Goal: Information Seeking & Learning: Learn about a topic

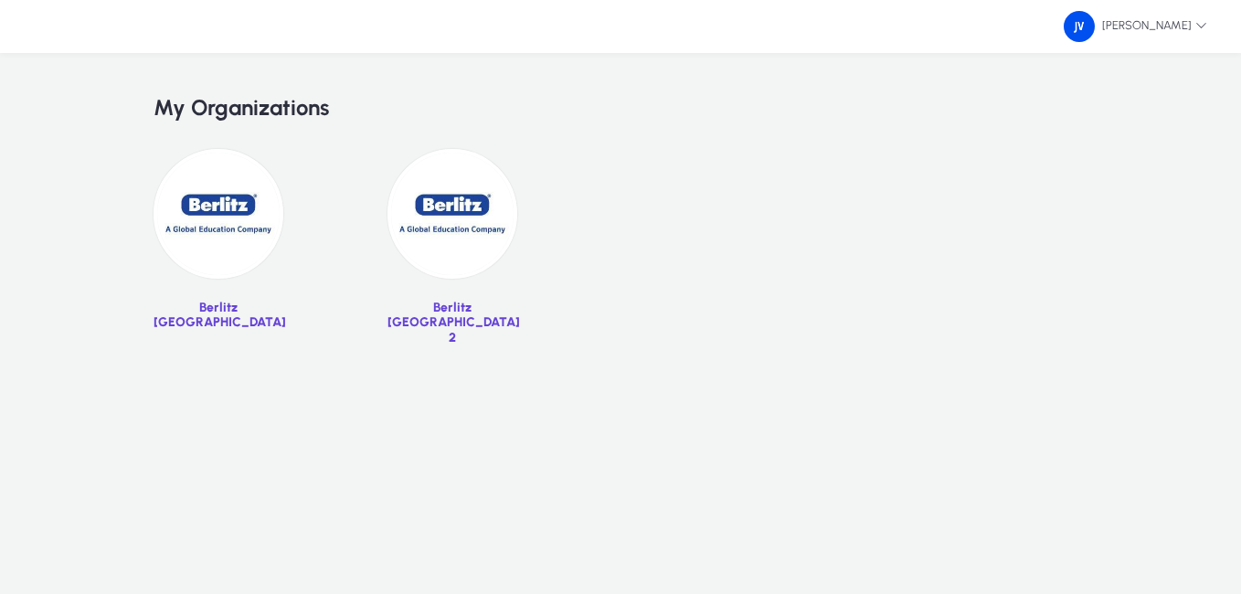
click at [194, 232] on img at bounding box center [219, 214] width 130 height 130
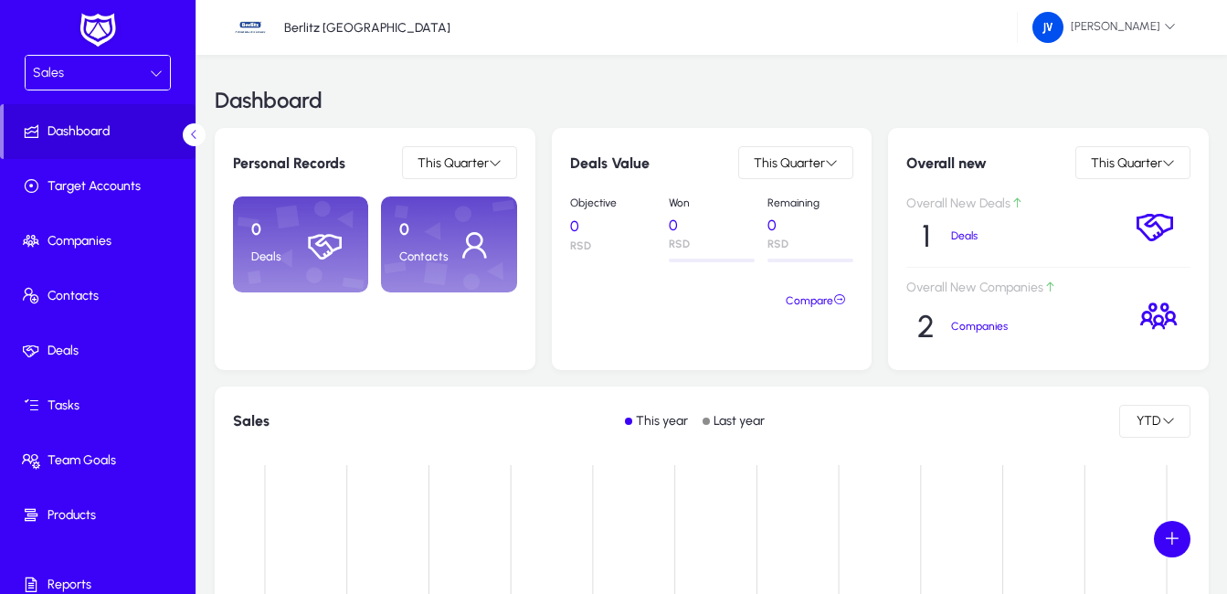
click at [153, 65] on div at bounding box center [156, 73] width 13 height 22
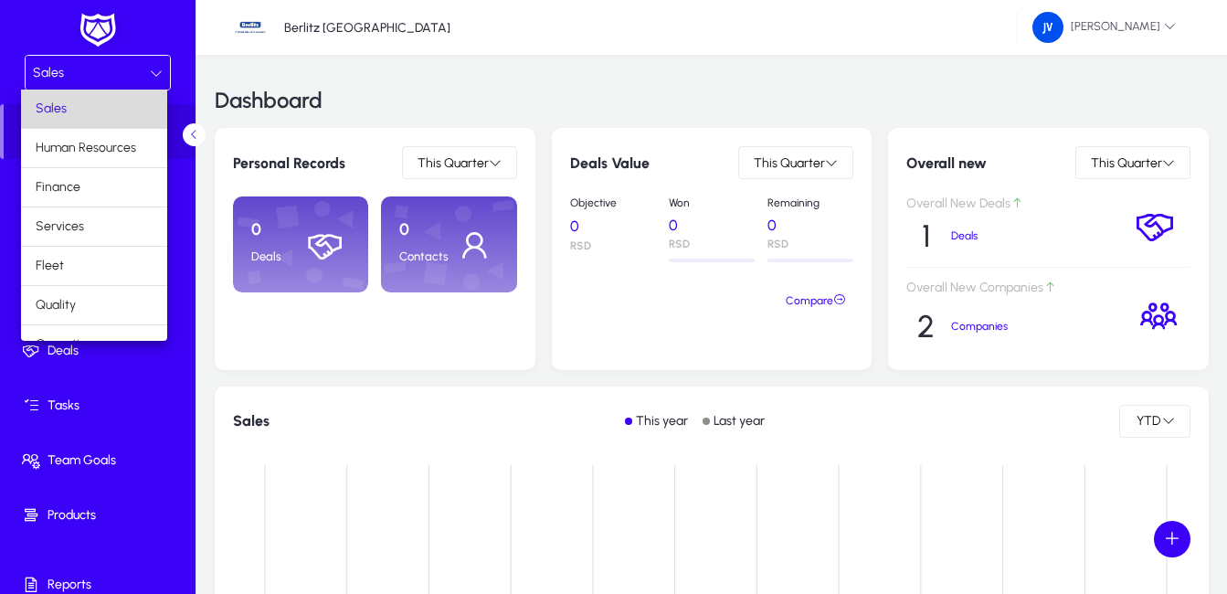
click at [119, 106] on mat-option "Sales" at bounding box center [94, 109] width 146 height 38
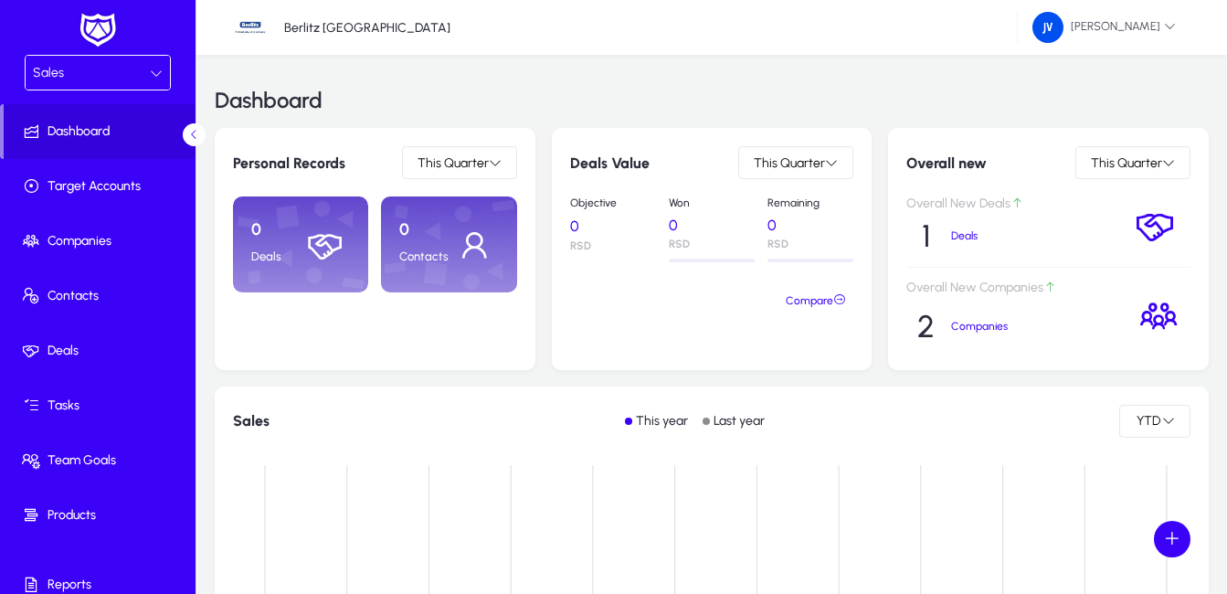
click at [150, 69] on icon at bounding box center [156, 73] width 13 height 13
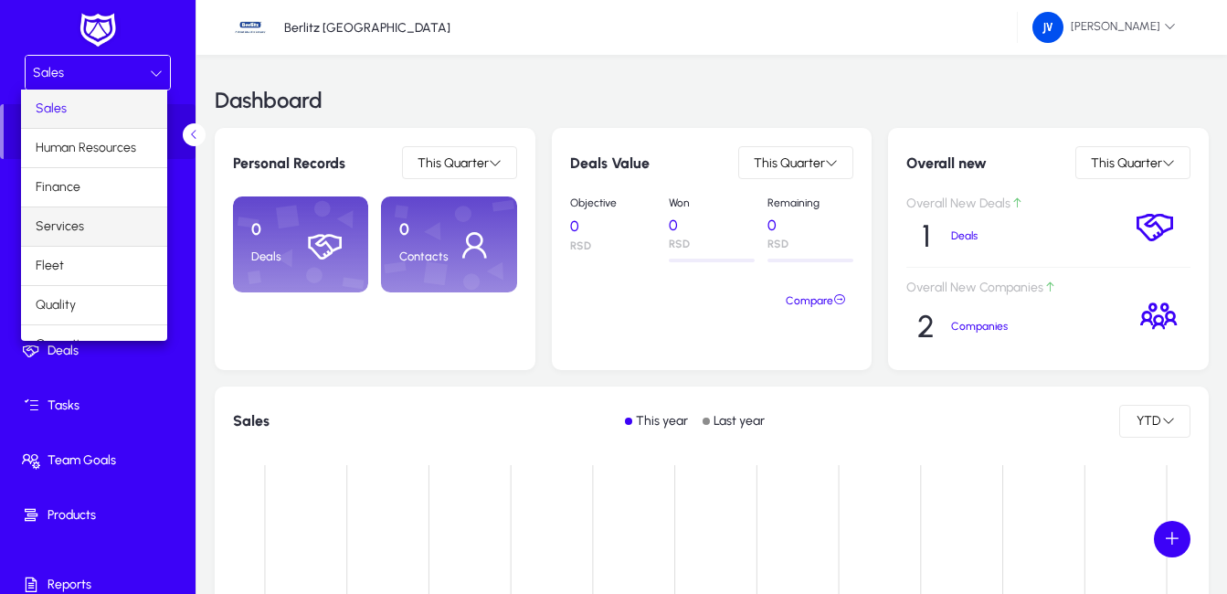
click at [84, 217] on mat-option "Services" at bounding box center [94, 226] width 146 height 38
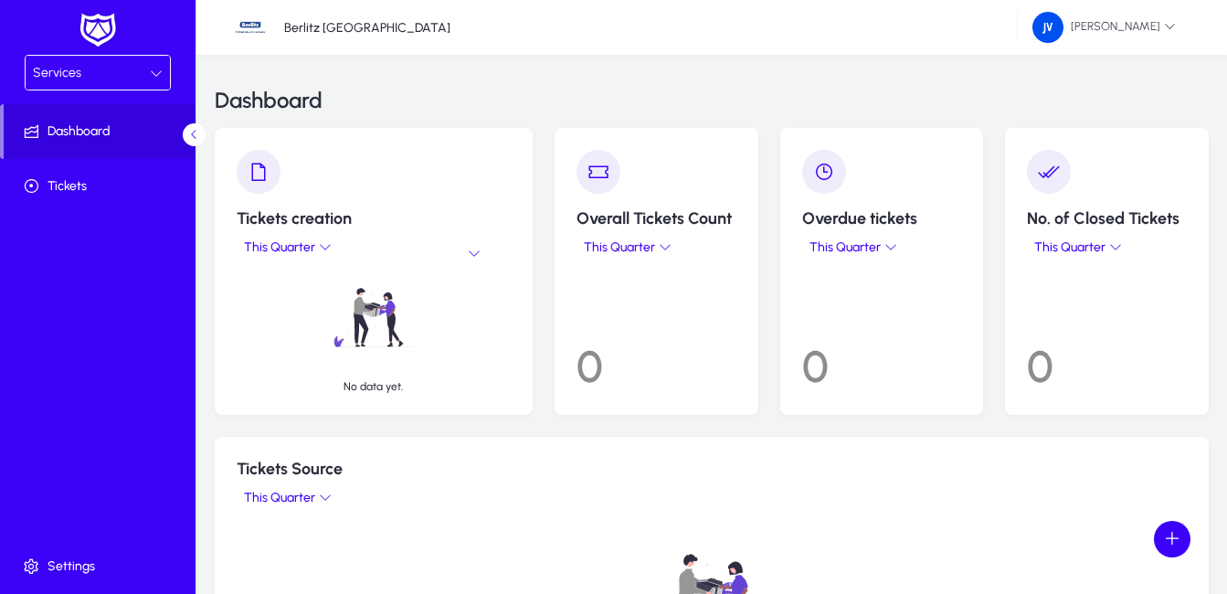
click at [155, 69] on icon at bounding box center [156, 73] width 13 height 13
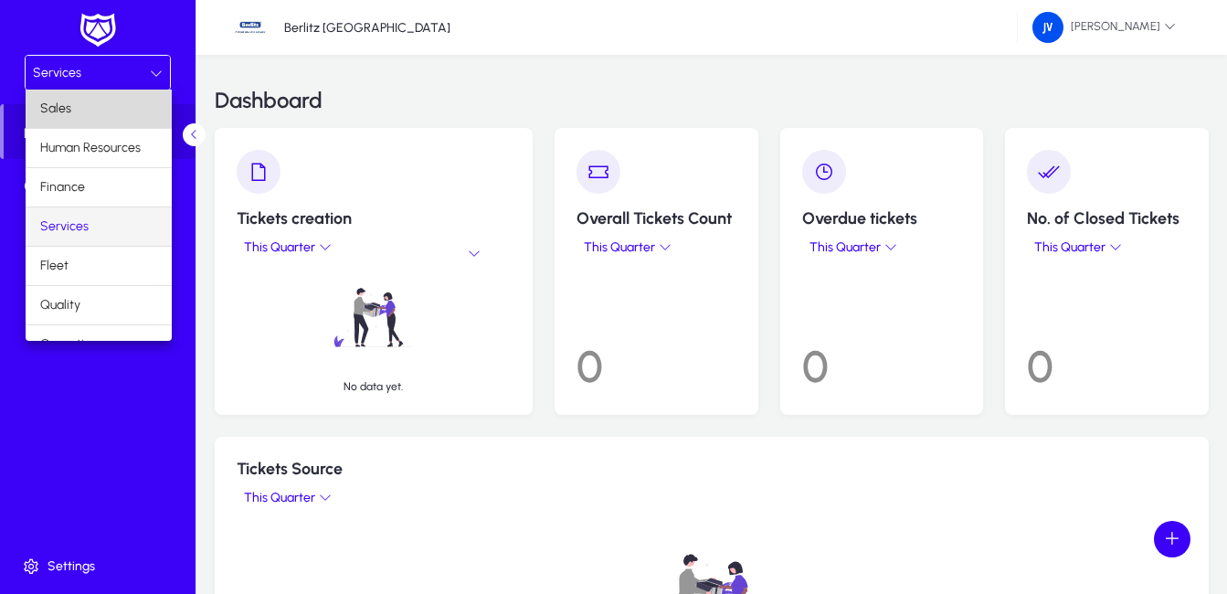
click at [107, 108] on mat-option "Sales" at bounding box center [99, 109] width 146 height 38
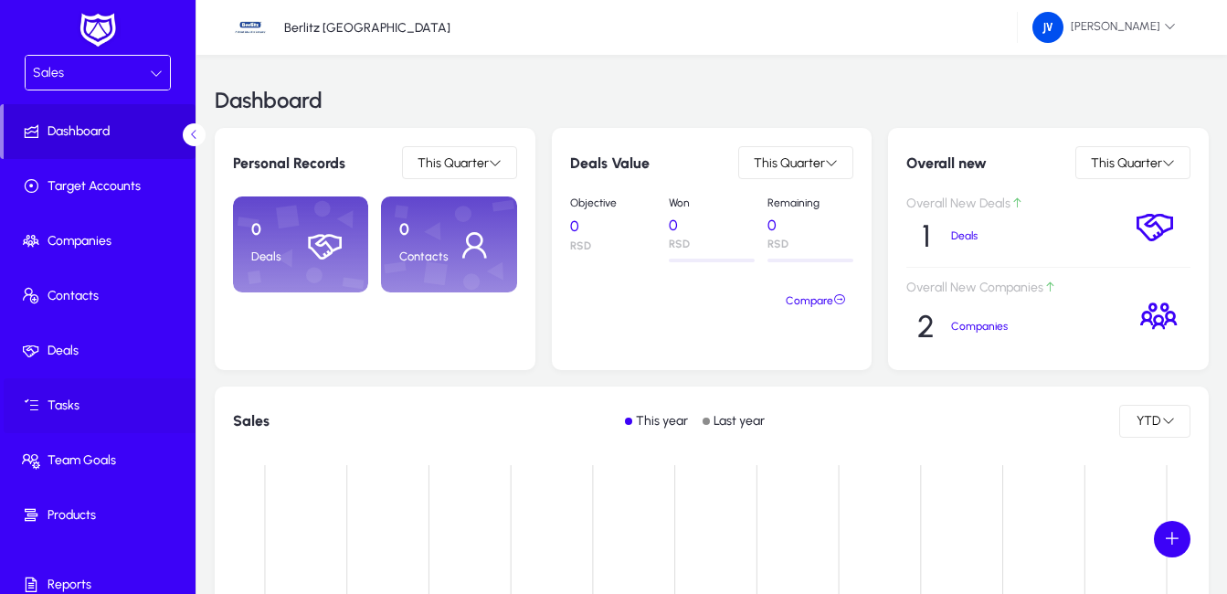
scroll to position [73, 0]
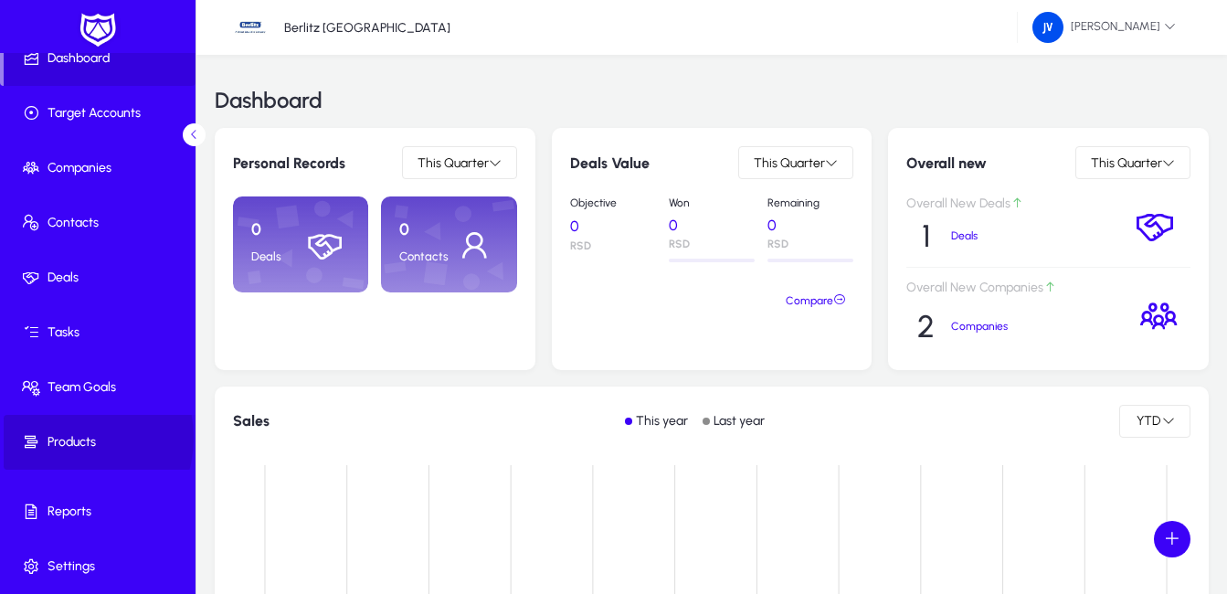
click at [62, 438] on span "Products" at bounding box center [102, 442] width 196 height 18
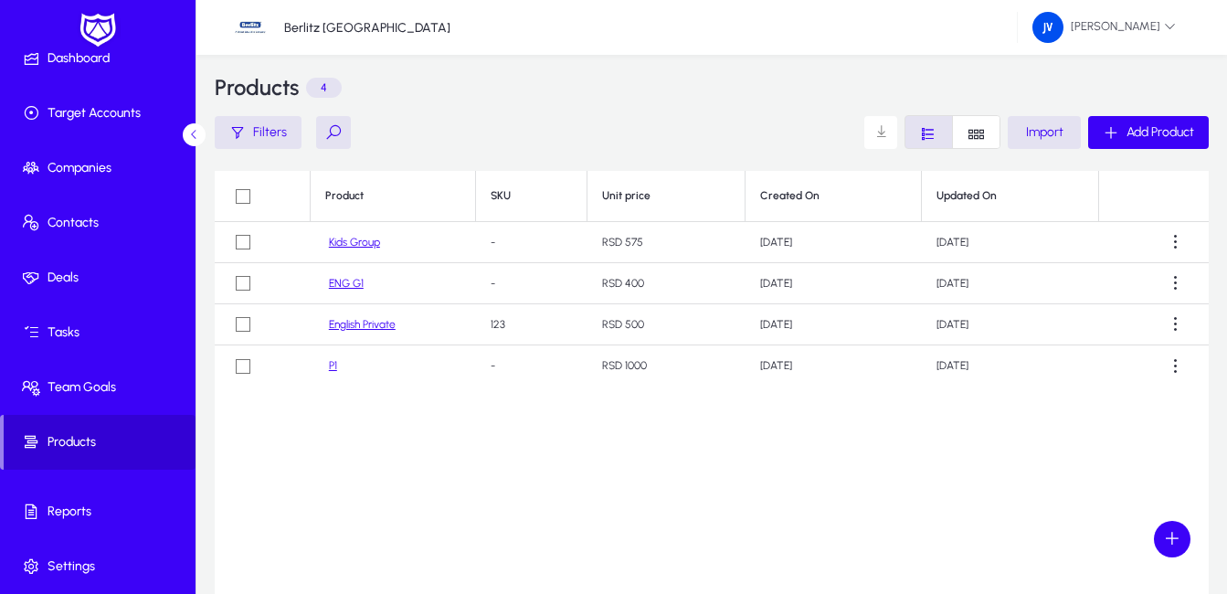
scroll to position [190, 0]
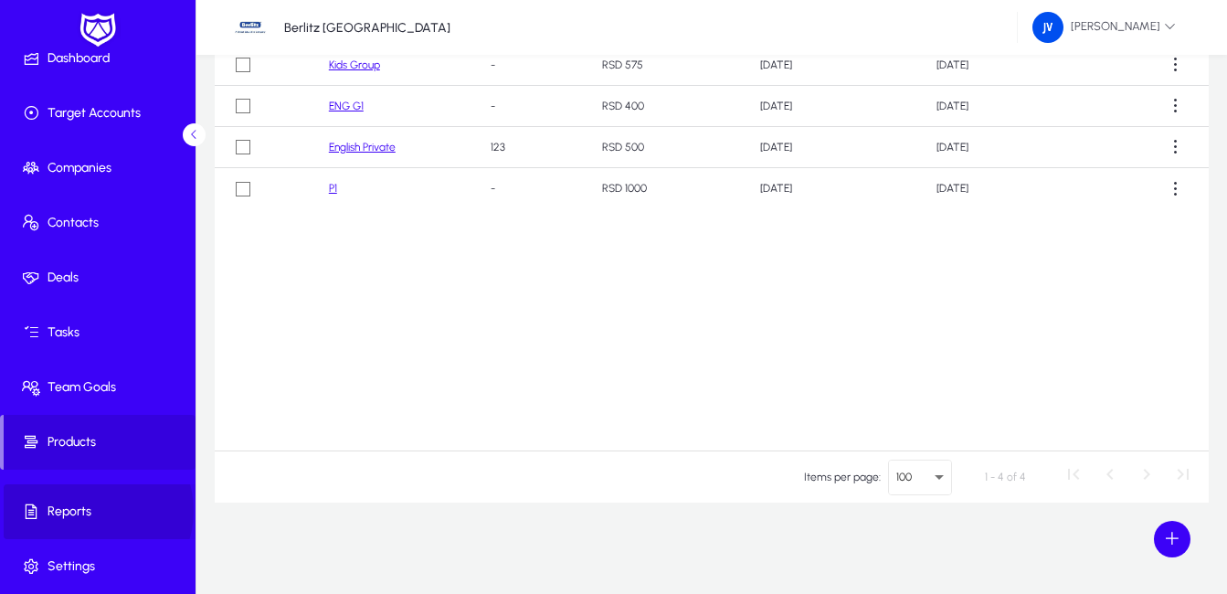
click at [90, 511] on span "Reports" at bounding box center [102, 512] width 196 height 18
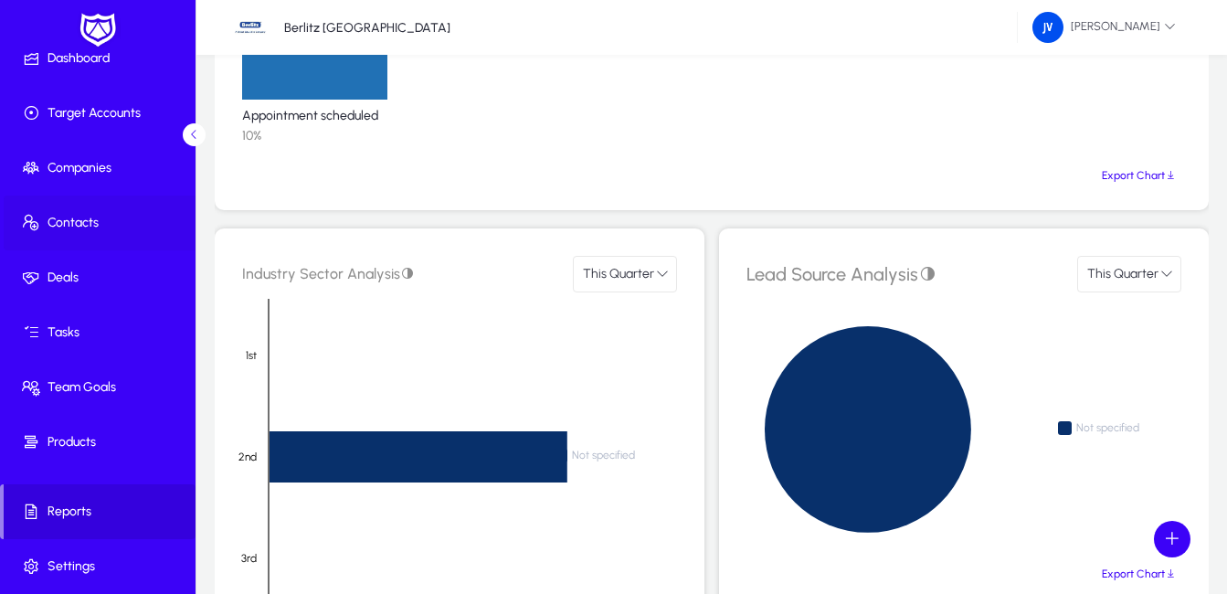
click at [111, 212] on span at bounding box center [102, 223] width 196 height 44
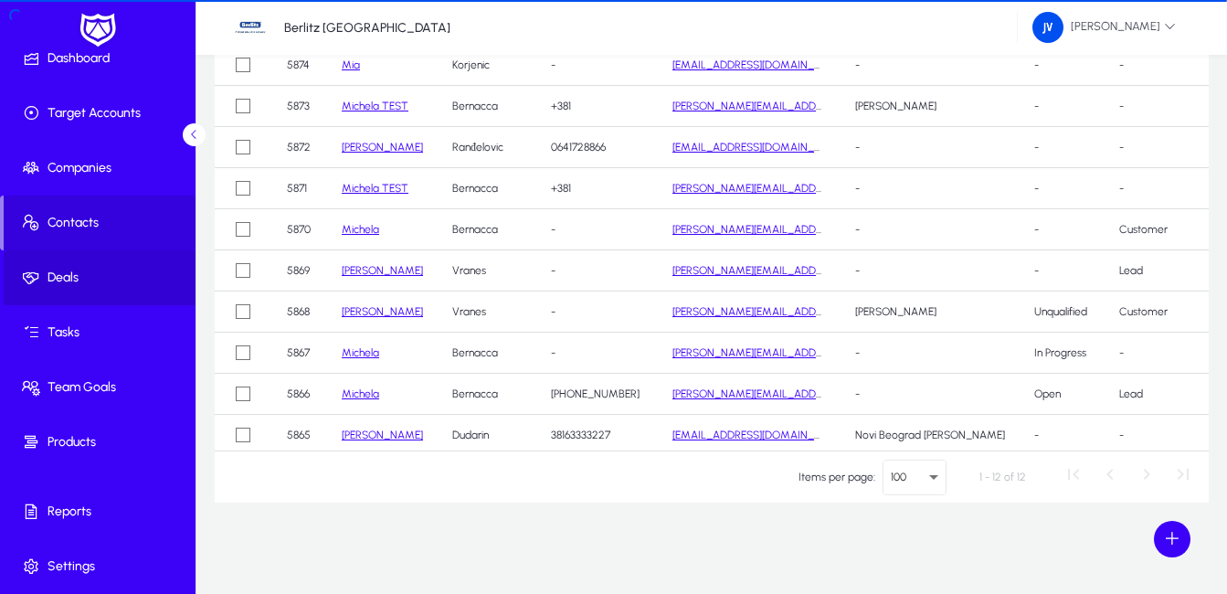
click at [111, 268] on span at bounding box center [102, 278] width 196 height 44
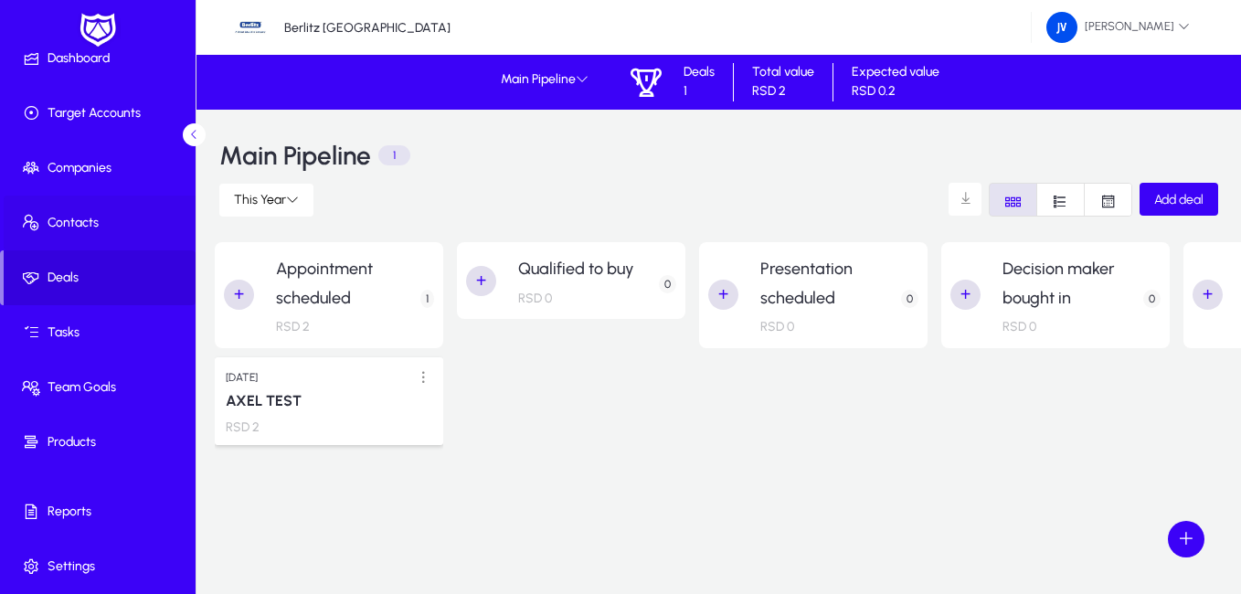
click at [102, 224] on span "Contacts" at bounding box center [102, 223] width 196 height 18
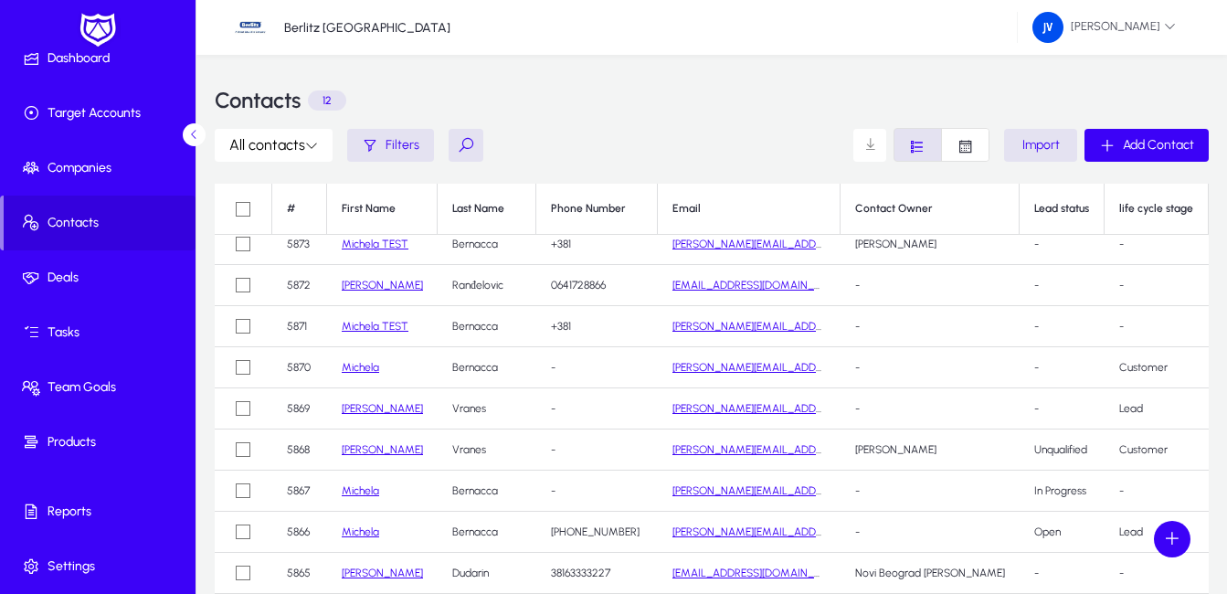
scroll to position [101, 0]
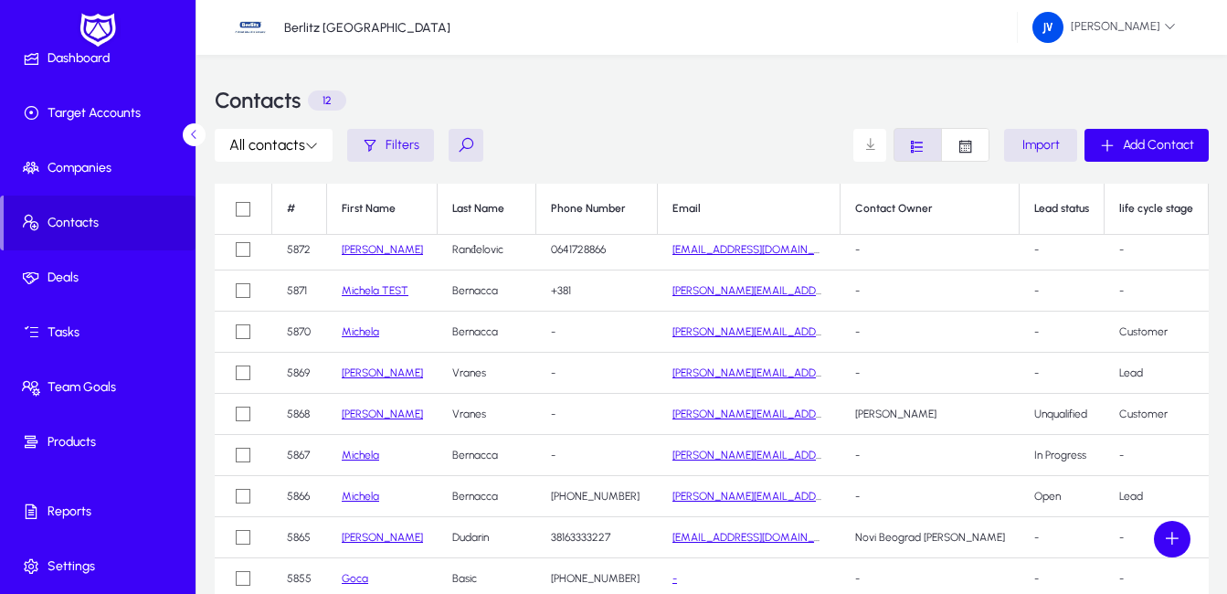
click at [357, 572] on link "Goca" at bounding box center [355, 578] width 26 height 13
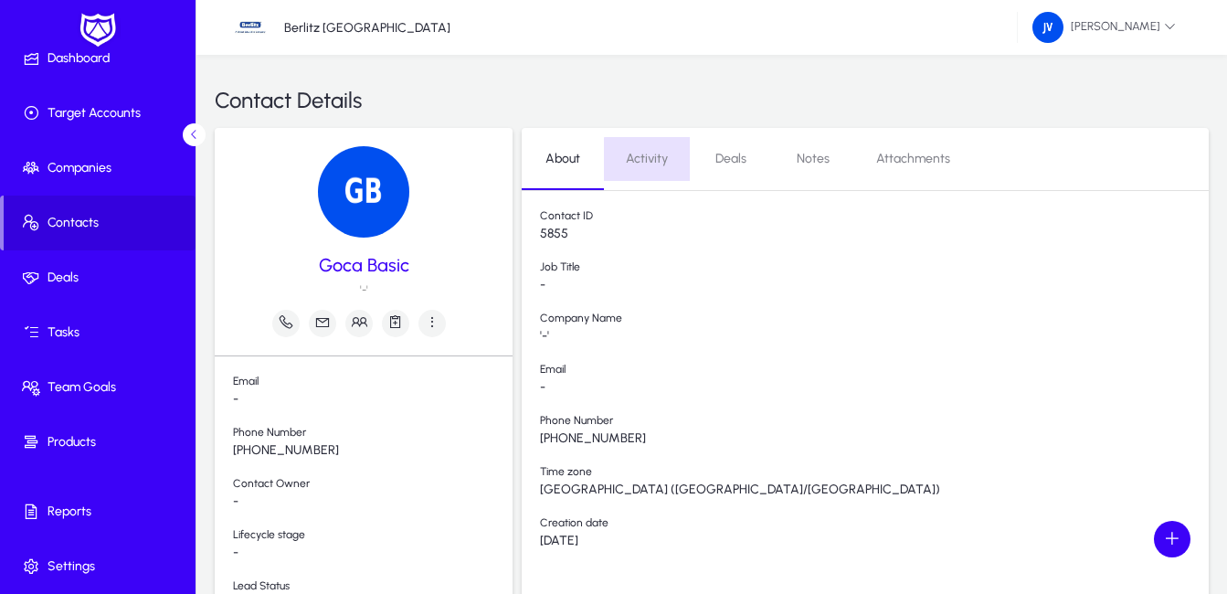
click at [655, 160] on span "Activity" at bounding box center [647, 159] width 42 height 13
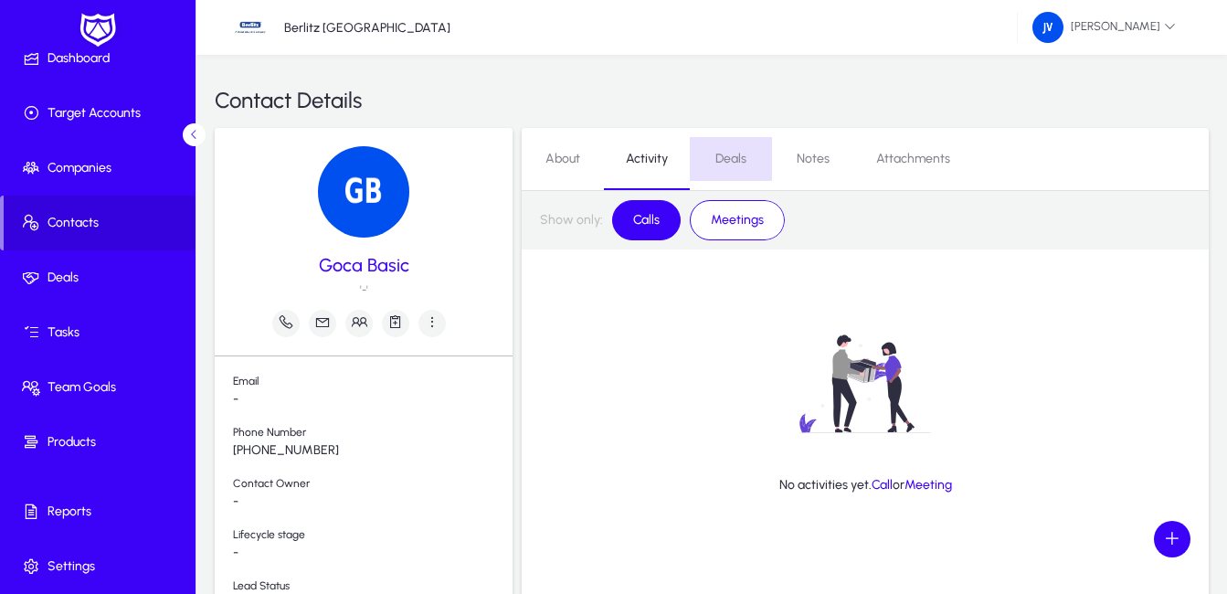
click at [723, 159] on span "Deals" at bounding box center [730, 159] width 31 height 13
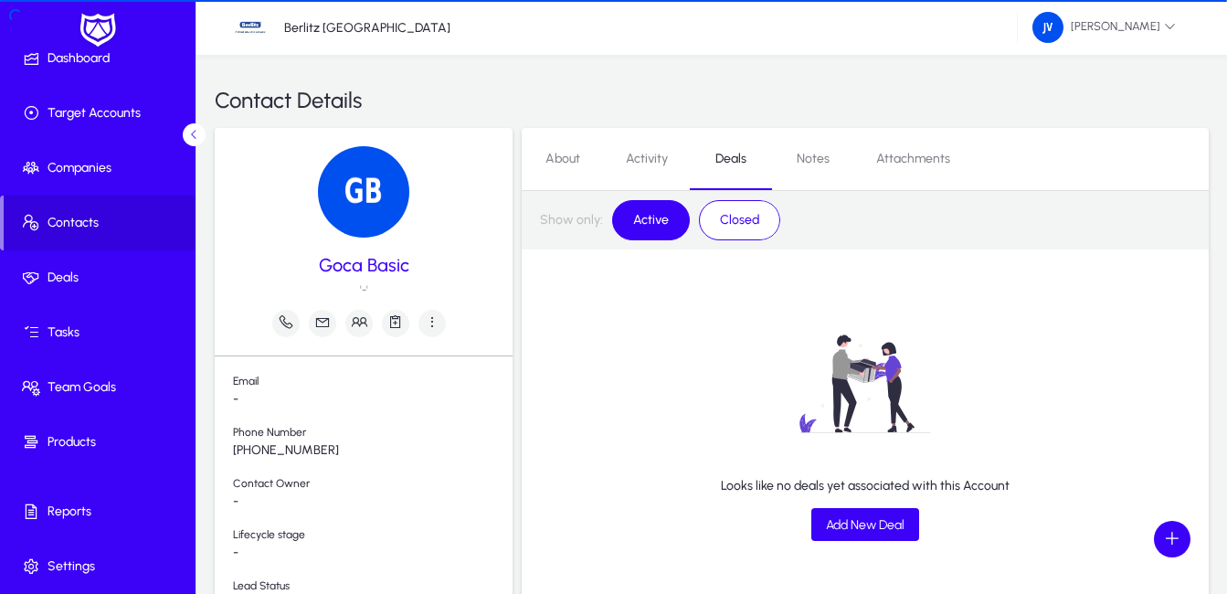
click at [810, 161] on span "Notes" at bounding box center [813, 159] width 33 height 13
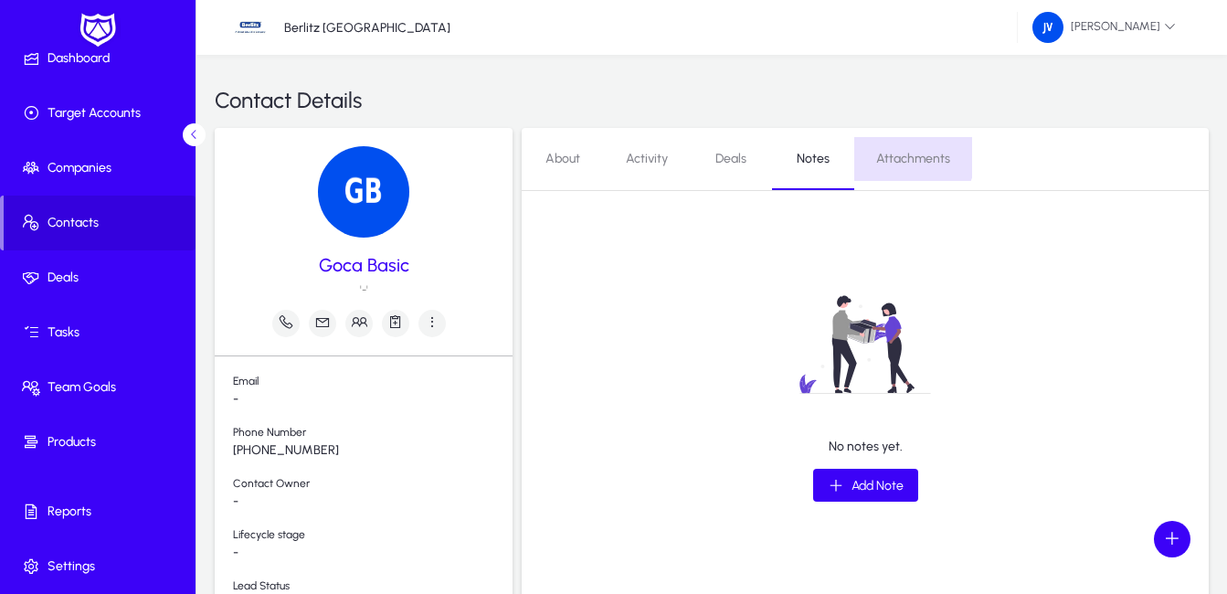
click at [905, 155] on span "Attachments" at bounding box center [913, 159] width 74 height 13
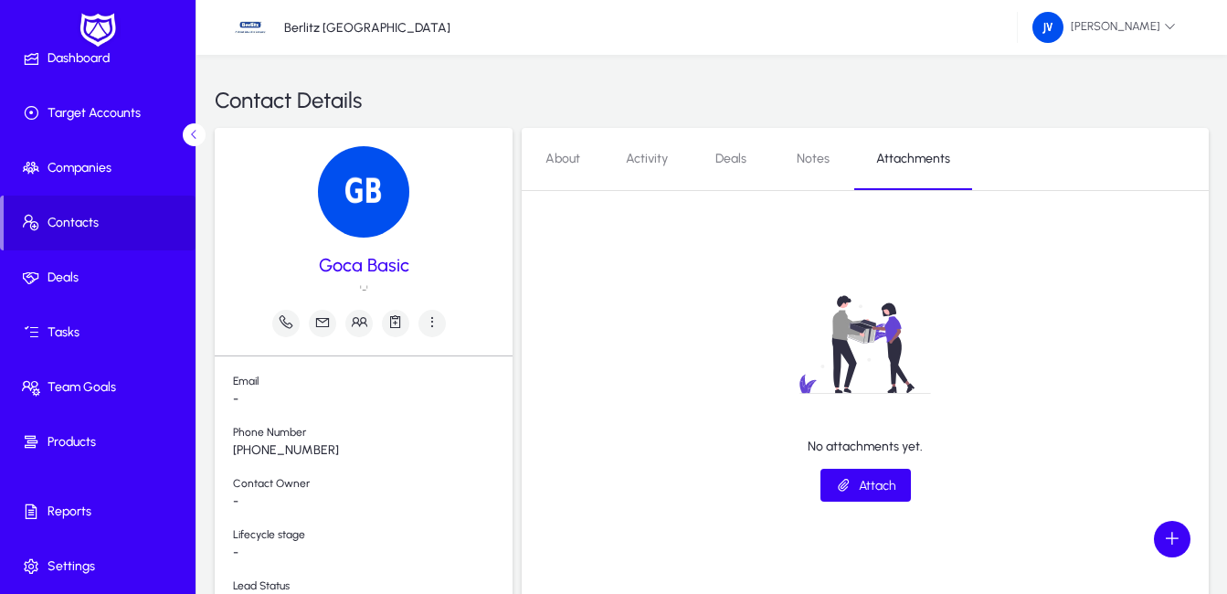
click at [578, 156] on span "About" at bounding box center [562, 159] width 35 height 13
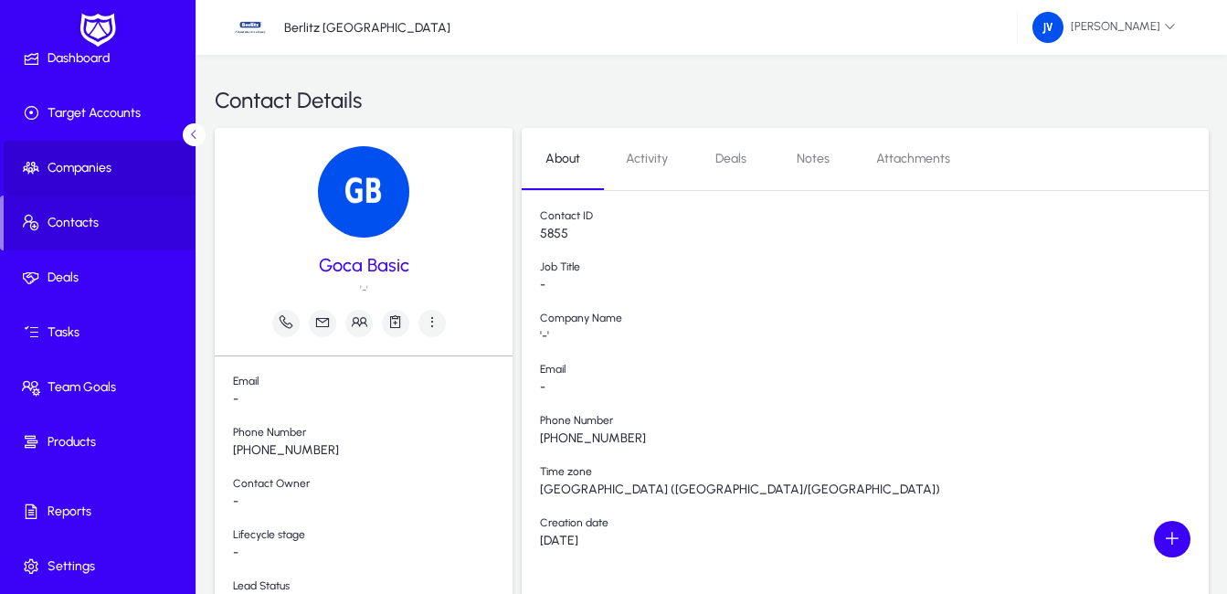
click at [117, 163] on span "Companies" at bounding box center [102, 168] width 196 height 18
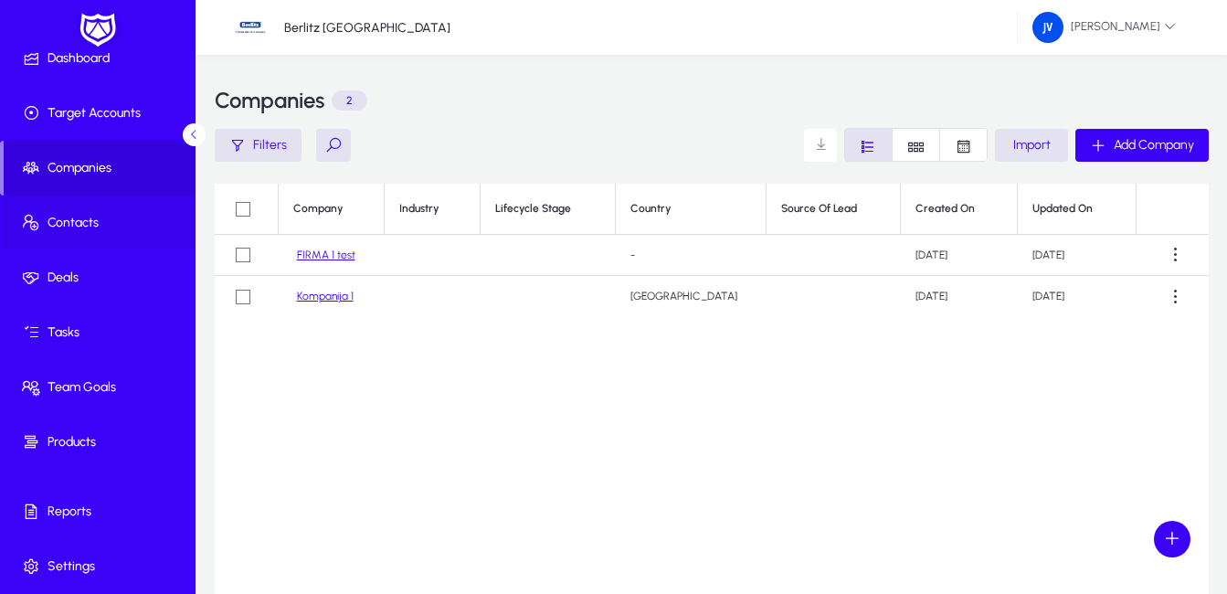
click at [111, 229] on span "Contacts" at bounding box center [102, 223] width 196 height 18
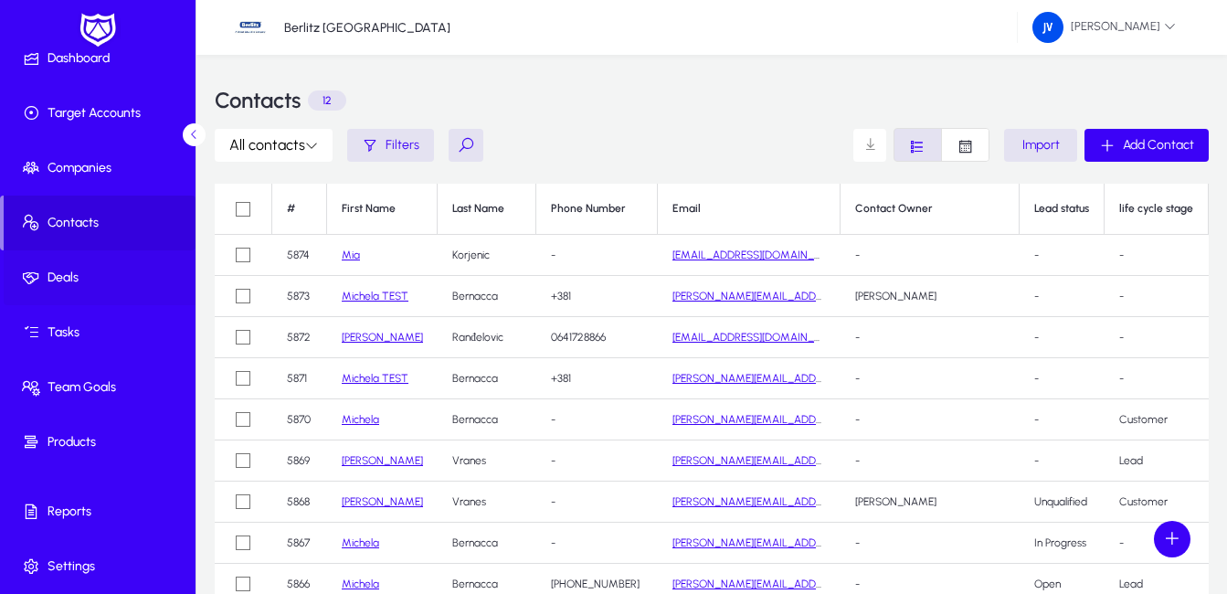
click at [109, 273] on span "Deals" at bounding box center [102, 278] width 196 height 18
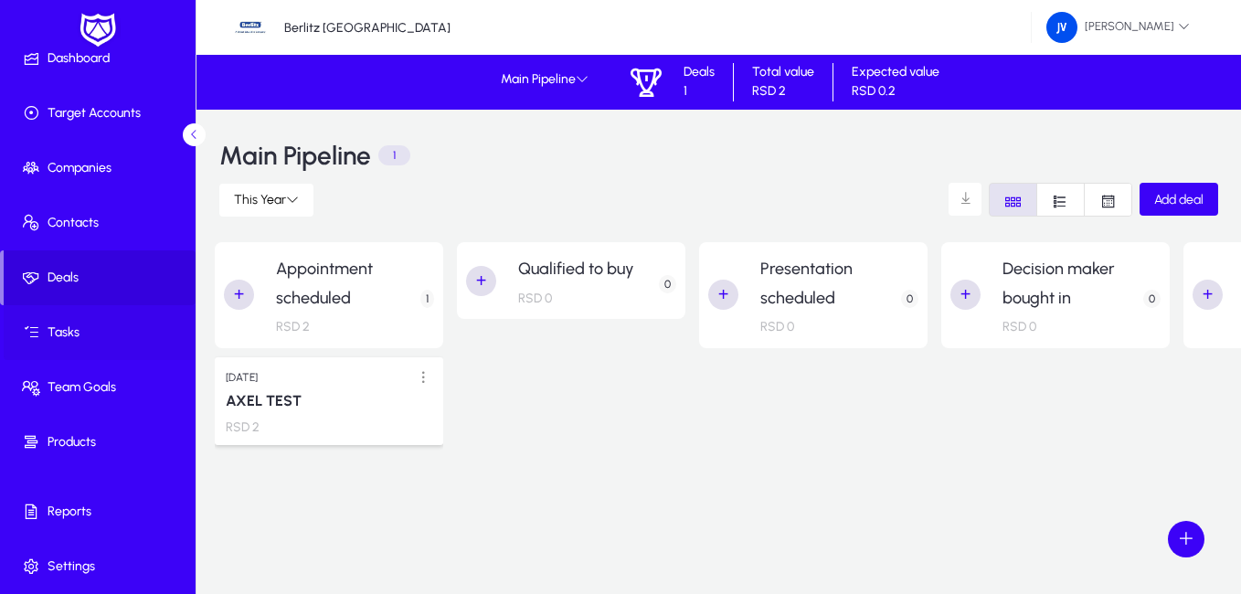
click at [109, 320] on span at bounding box center [102, 333] width 196 height 44
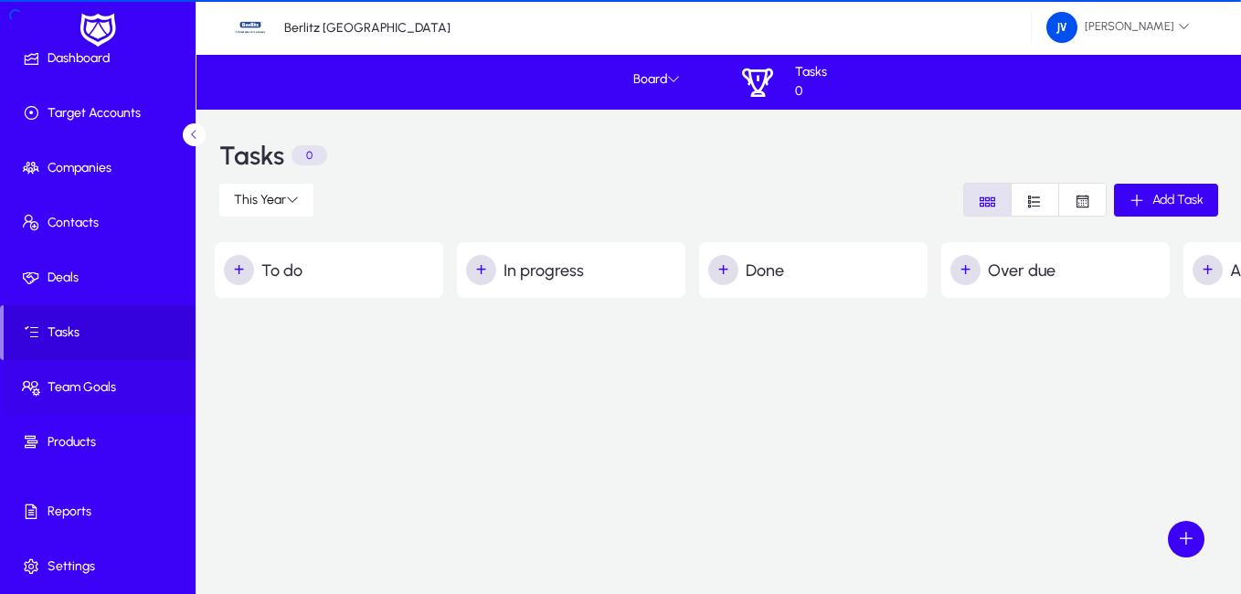
click at [111, 378] on span "Team Goals" at bounding box center [102, 387] width 196 height 18
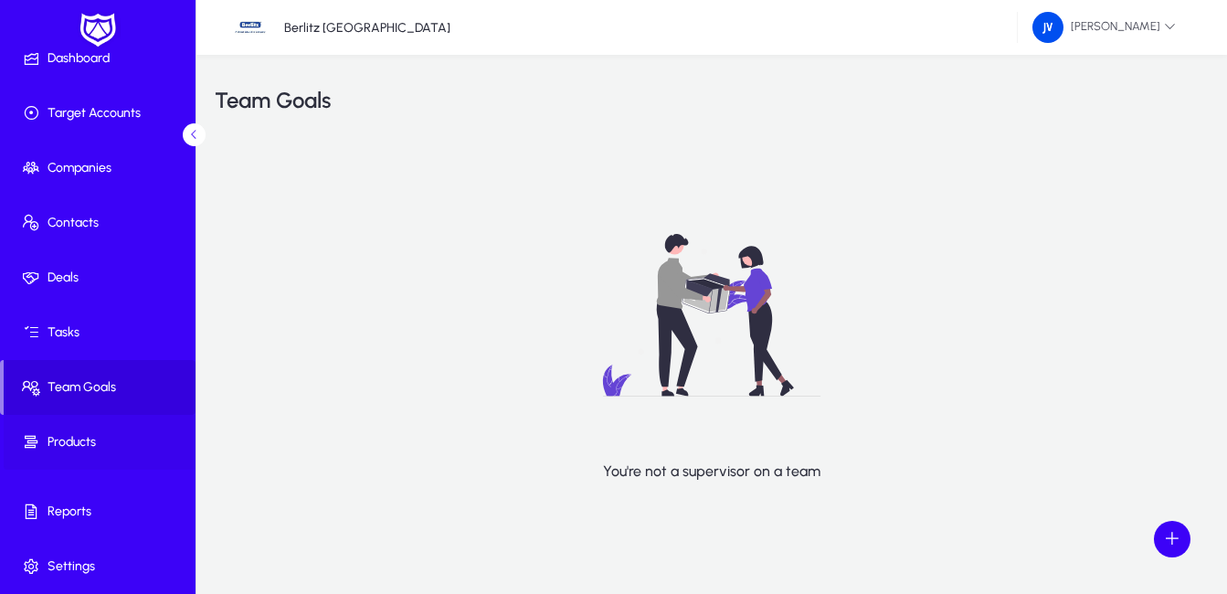
click at [116, 424] on span at bounding box center [102, 442] width 196 height 44
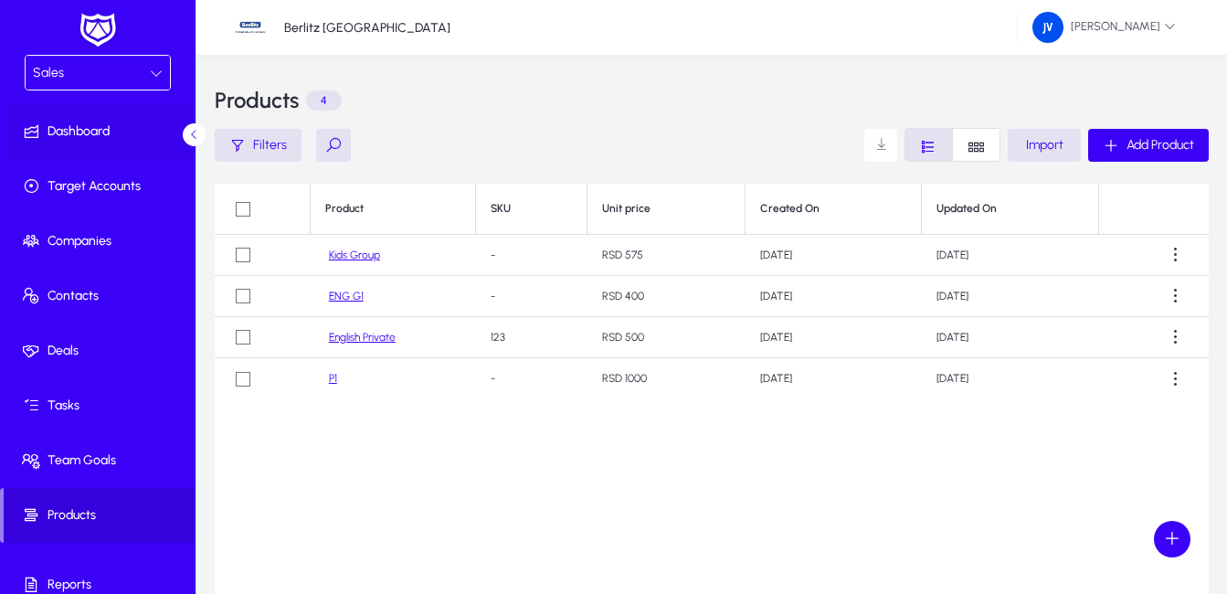
click at [103, 128] on span "Dashboard" at bounding box center [102, 131] width 196 height 18
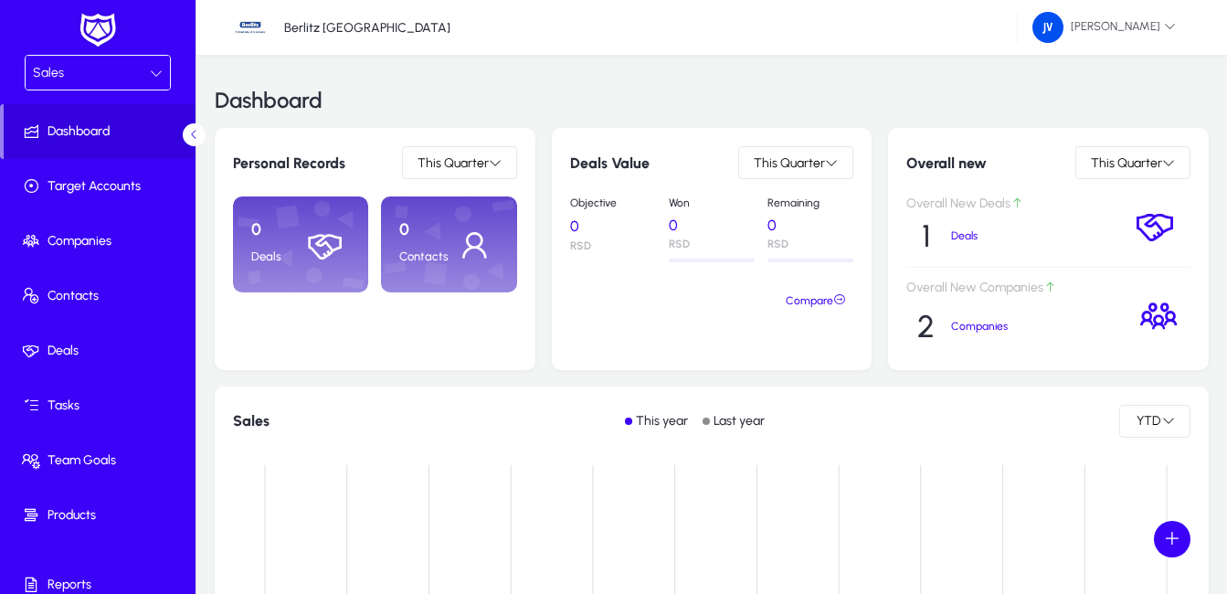
click at [268, 238] on p "0" at bounding box center [275, 230] width 49 height 20
click at [89, 291] on span "Contacts" at bounding box center [102, 296] width 196 height 18
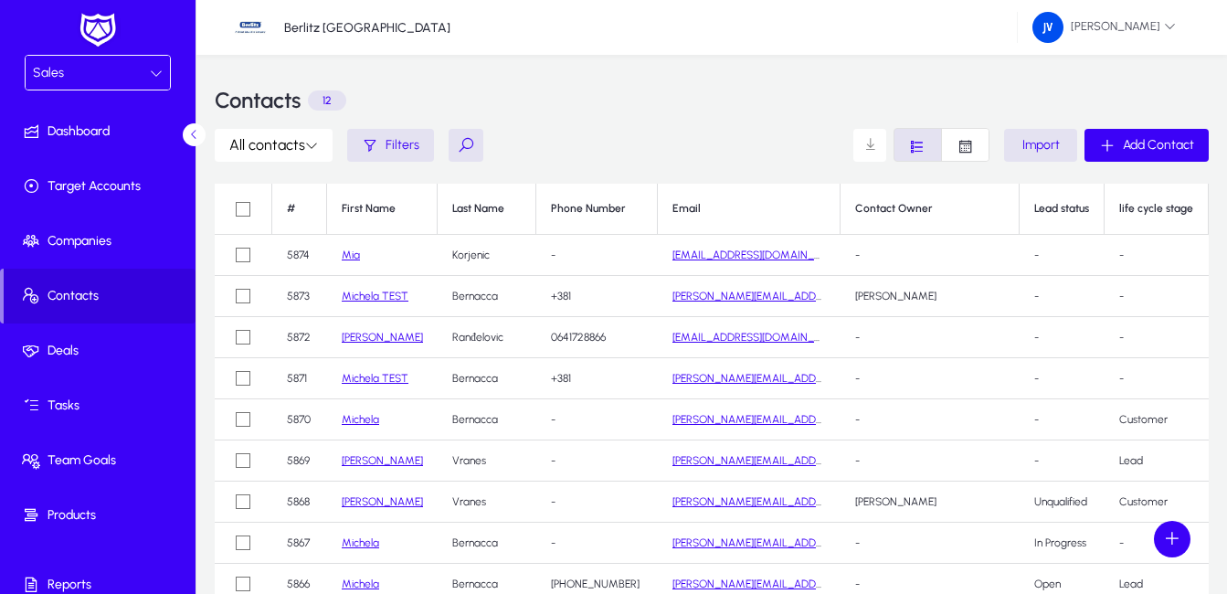
click at [152, 75] on icon at bounding box center [156, 73] width 13 height 13
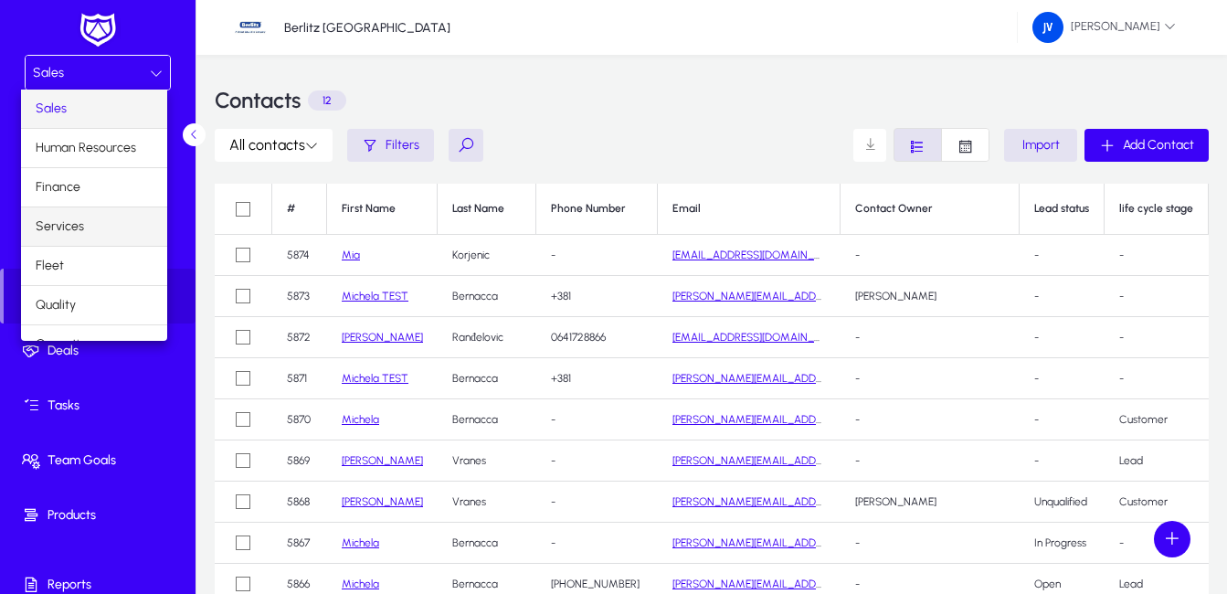
click at [108, 224] on mat-option "Services" at bounding box center [94, 226] width 146 height 38
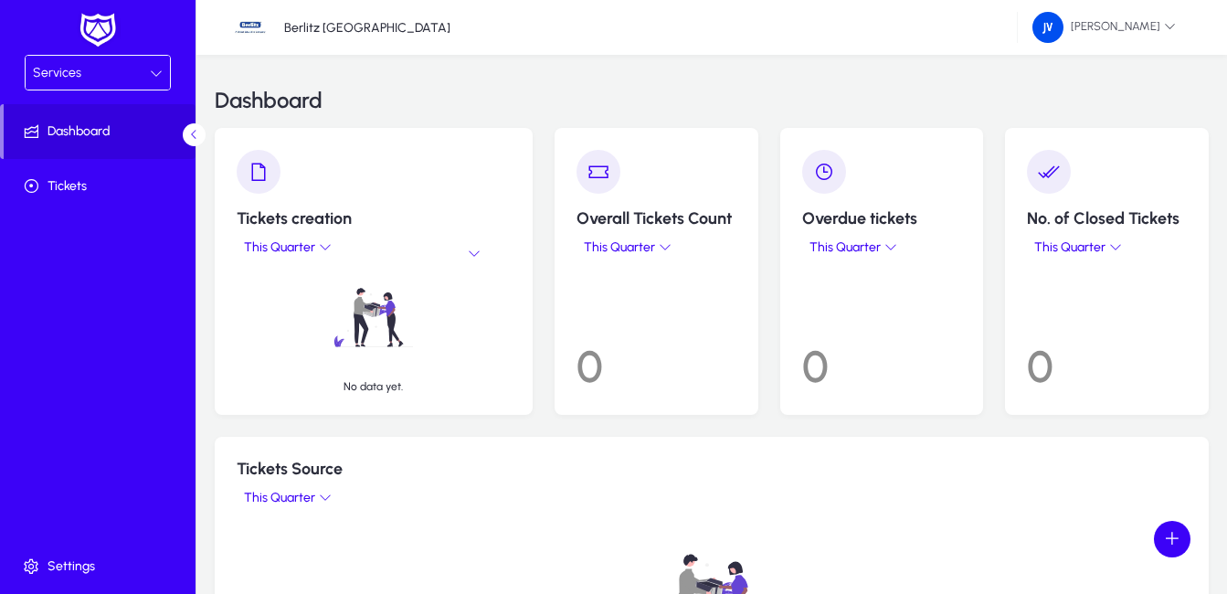
click at [163, 70] on div "Services" at bounding box center [98, 73] width 144 height 34
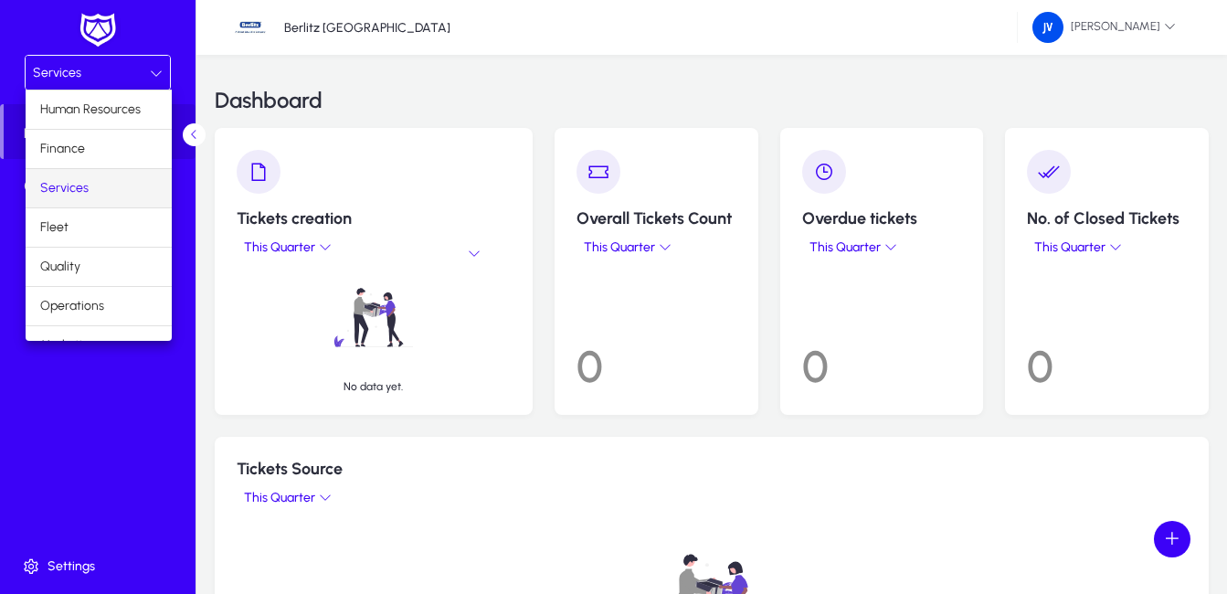
scroll to position [62, 0]
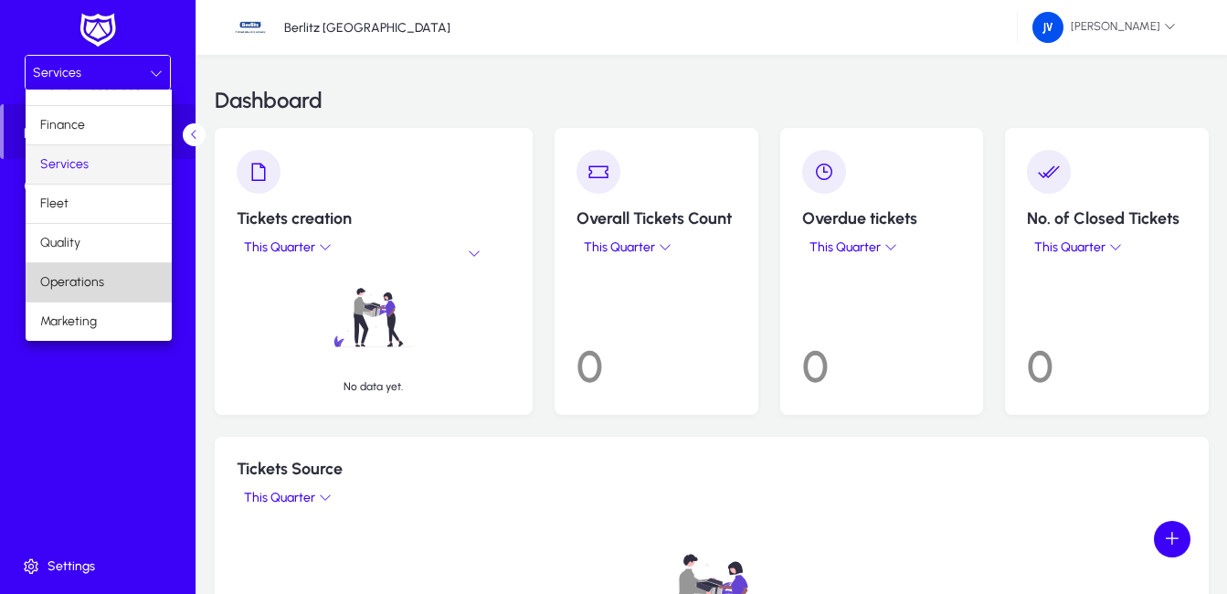
click at [104, 286] on mat-option "Operations" at bounding box center [99, 282] width 146 height 38
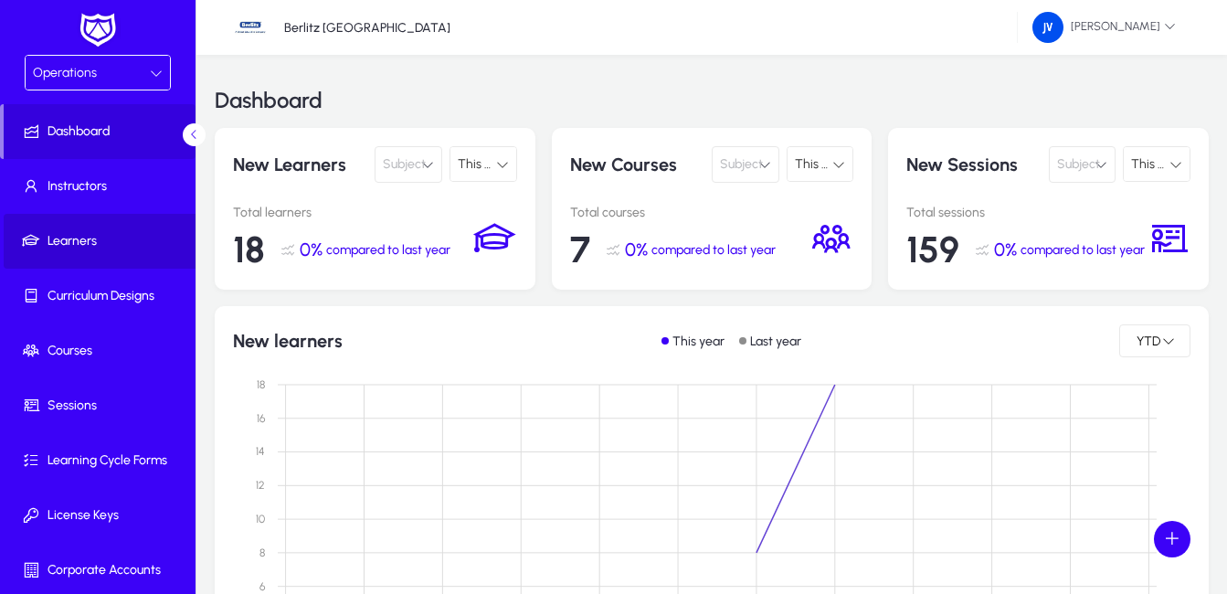
click at [124, 230] on span at bounding box center [102, 241] width 196 height 44
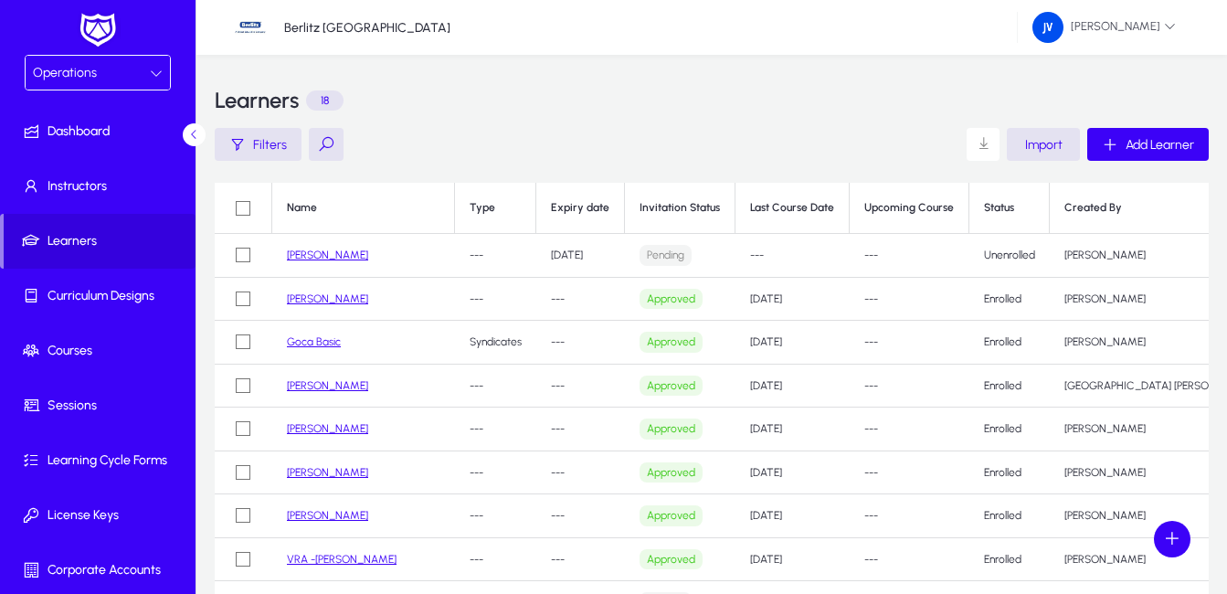
click at [338, 341] on link "Goca Basic" at bounding box center [314, 341] width 54 height 13
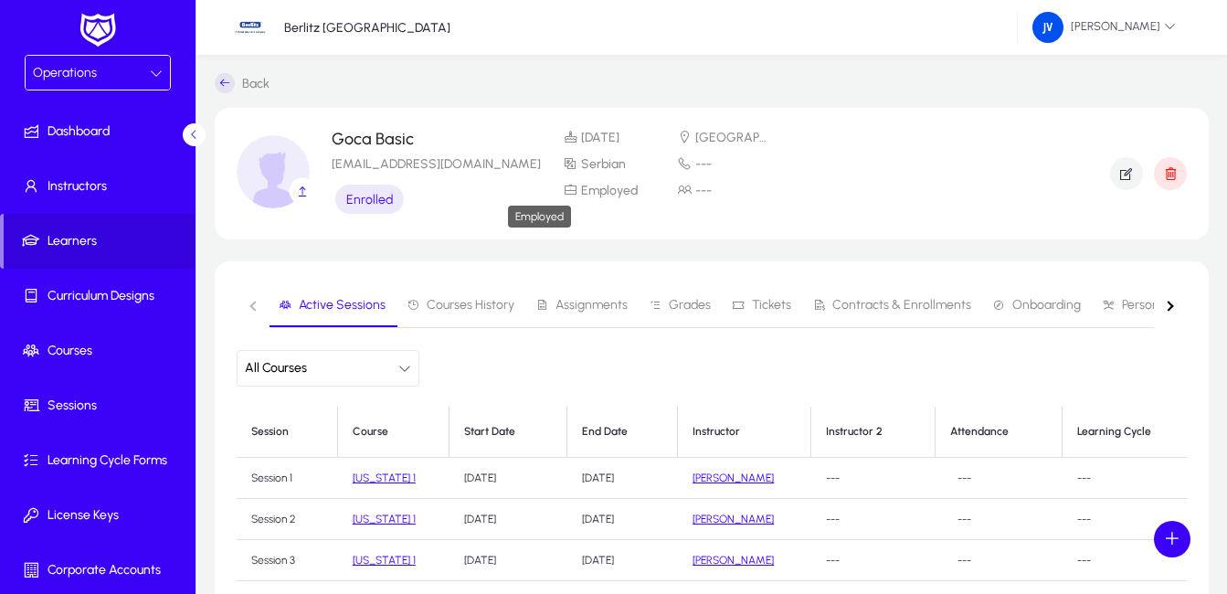
click at [581, 191] on span "Employed" at bounding box center [609, 191] width 57 height 16
click at [368, 197] on span "Enrolled" at bounding box center [369, 200] width 47 height 16
click at [770, 311] on span "Tickets" at bounding box center [771, 305] width 39 height 13
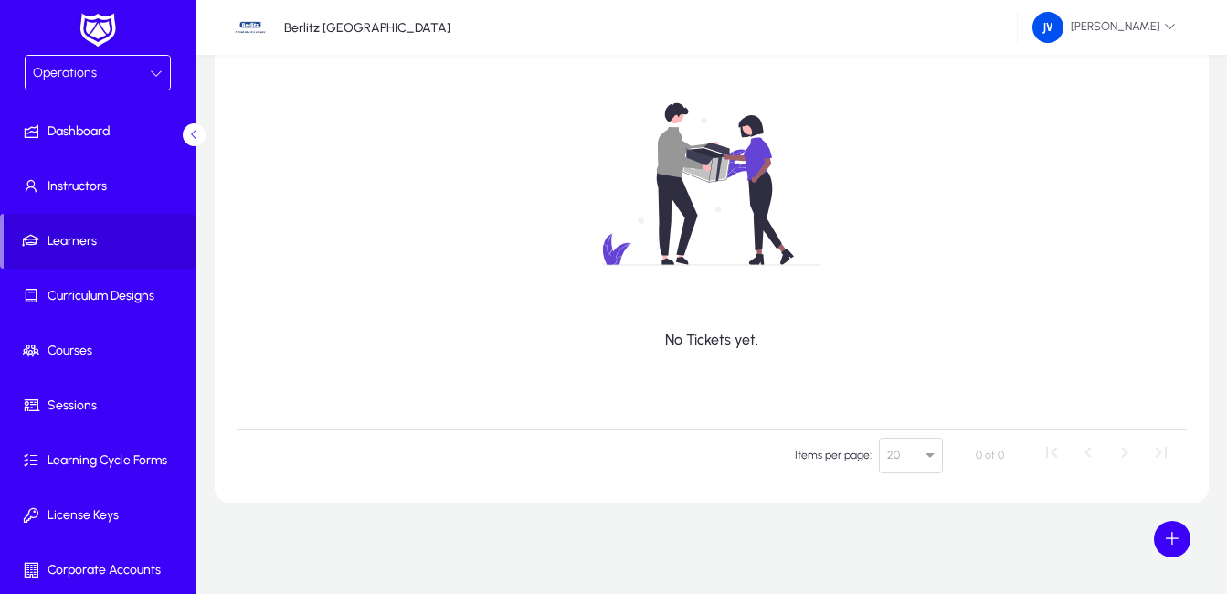
scroll to position [68, 0]
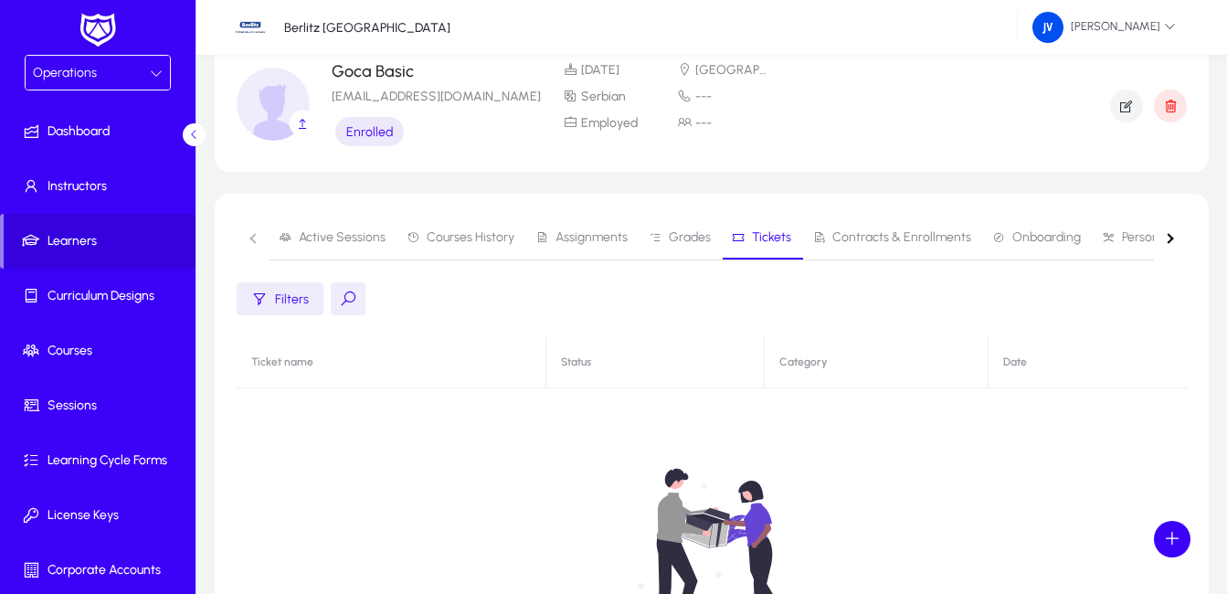
click at [897, 238] on span "Contracts & Enrollments" at bounding box center [901, 237] width 139 height 13
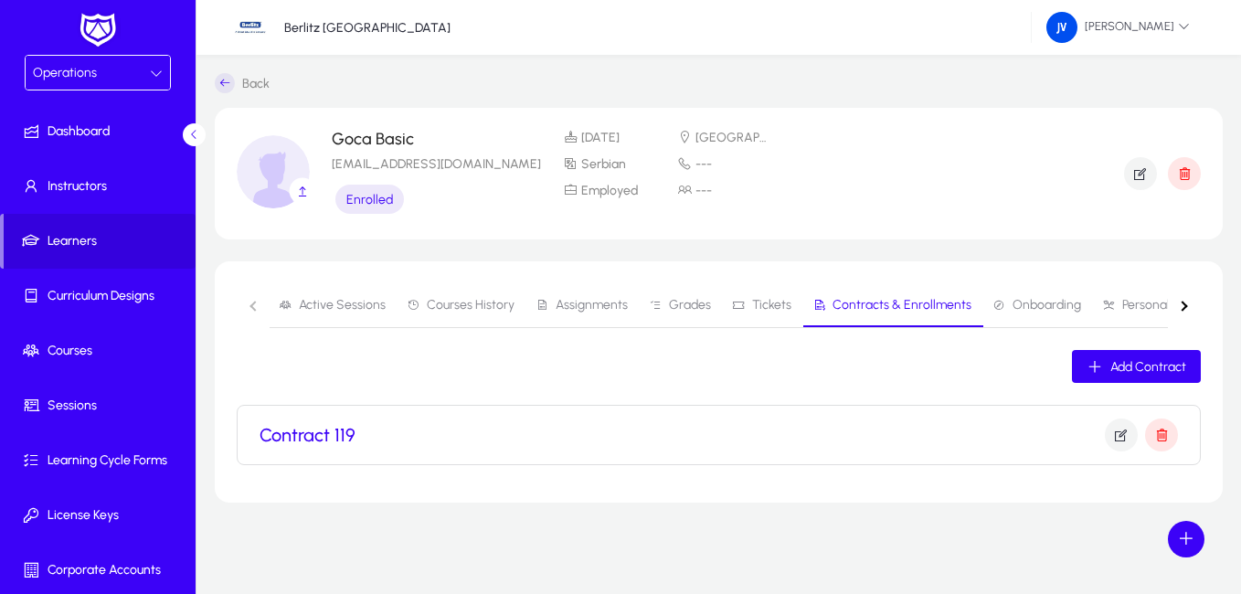
click at [309, 429] on h3 "Contract 119" at bounding box center [307, 435] width 96 height 22
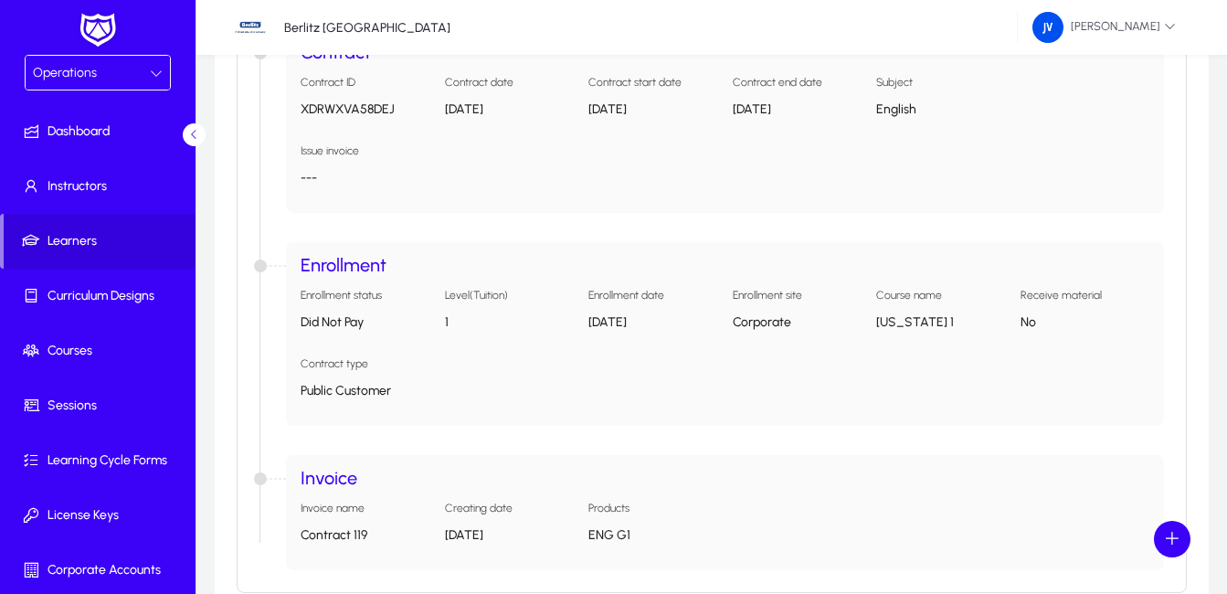
scroll to position [569, 0]
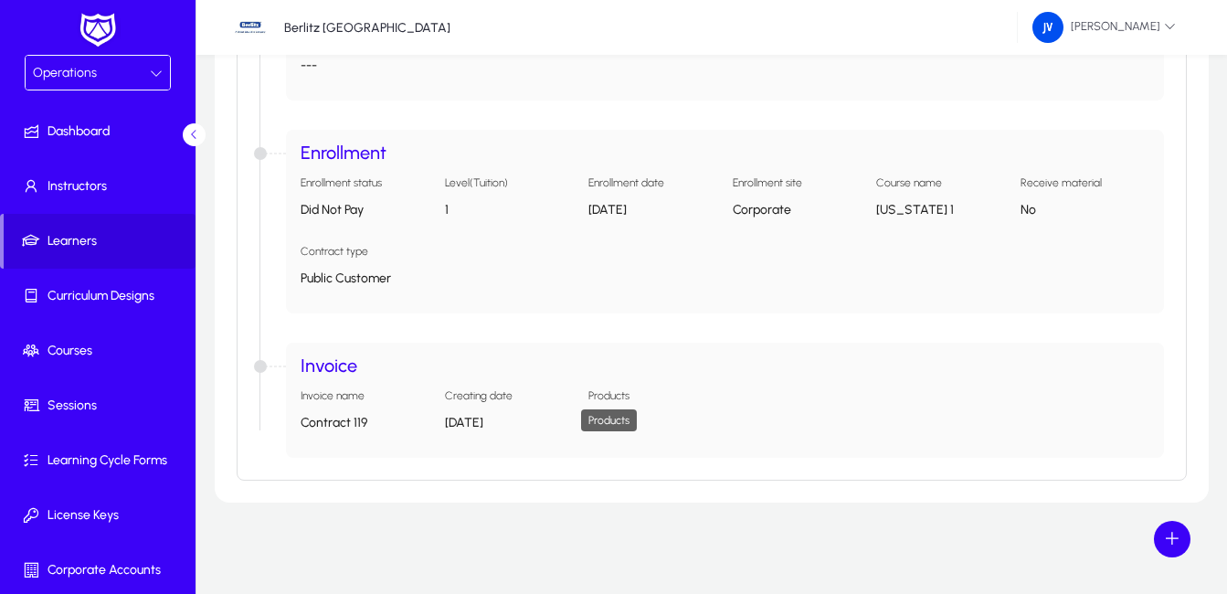
click at [619, 395] on h5 "Products" at bounding box center [608, 395] width 41 height 13
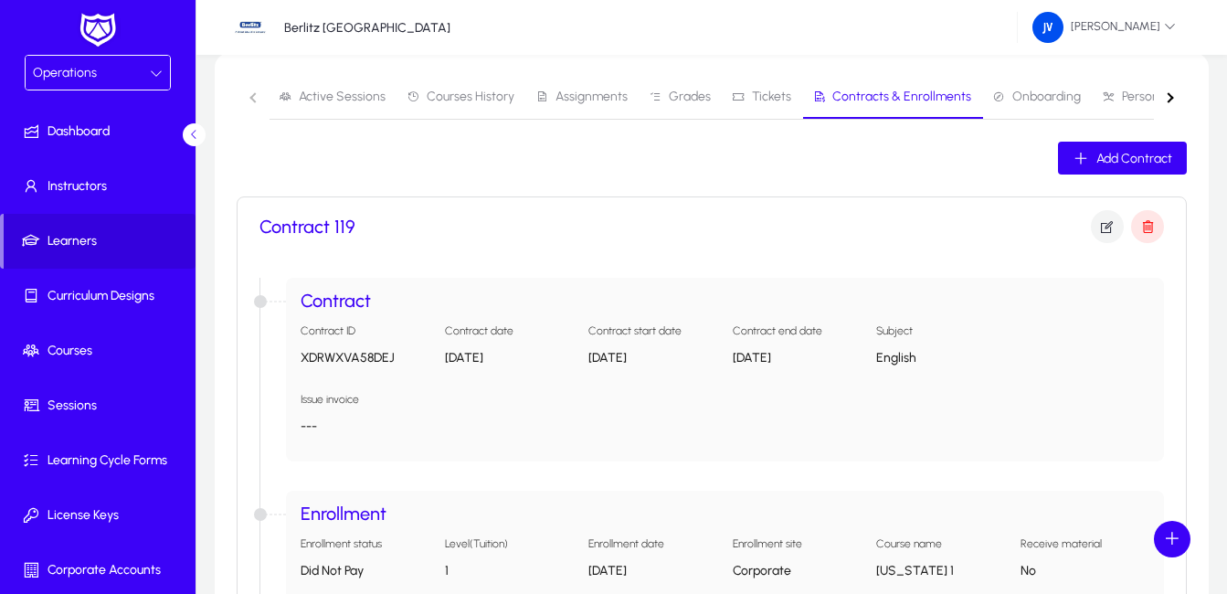
scroll to position [204, 0]
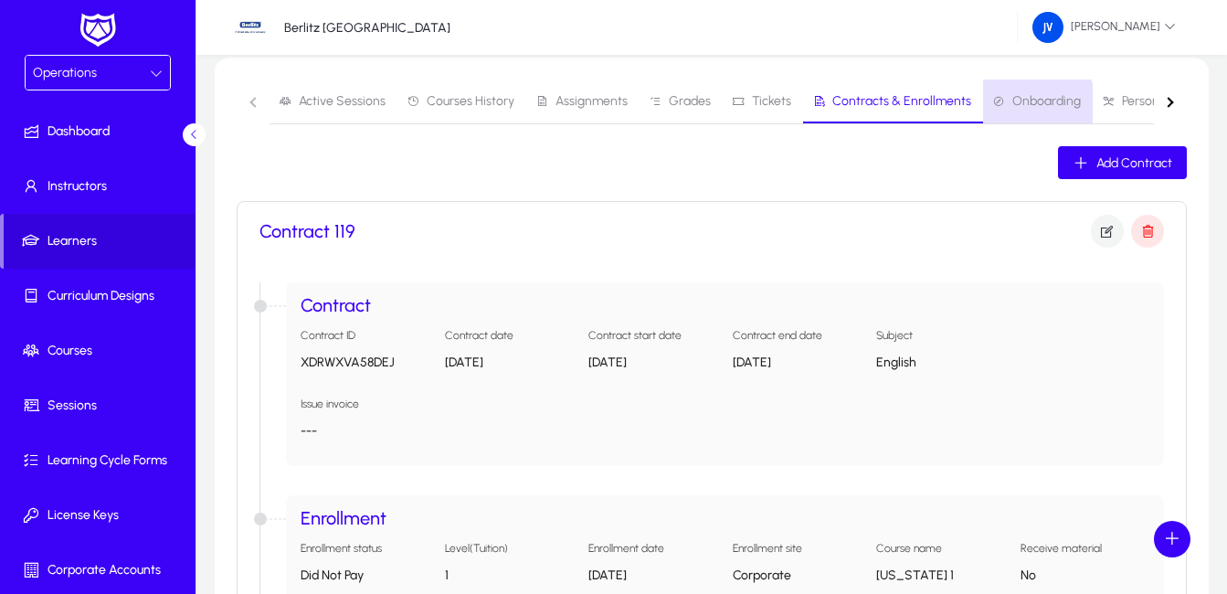
click at [1027, 104] on span "Onboarding" at bounding box center [1046, 101] width 69 height 13
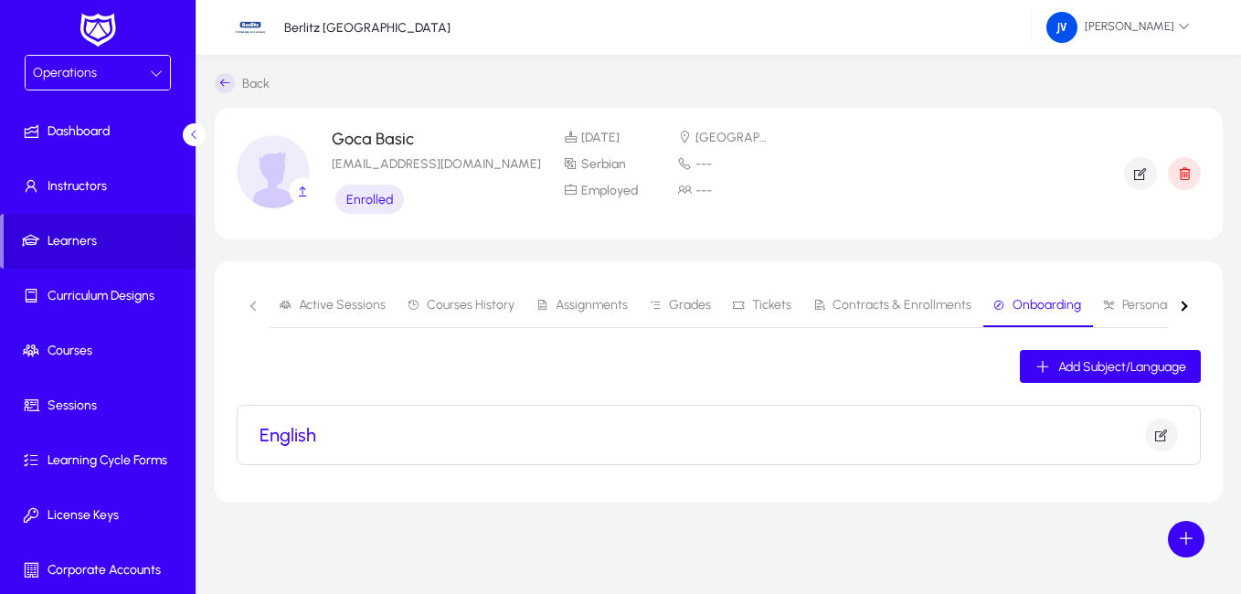
click at [1186, 302] on button "button" at bounding box center [1184, 305] width 33 height 45
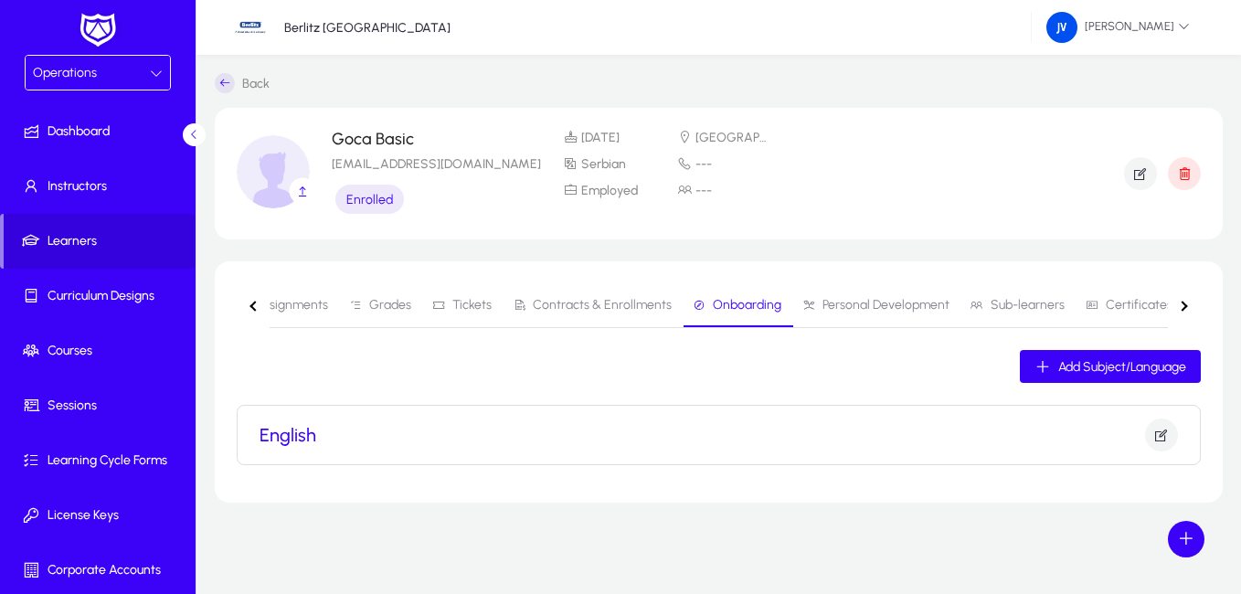
click at [1186, 302] on button "button" at bounding box center [1184, 305] width 33 height 45
click at [881, 308] on span "Personal Development" at bounding box center [884, 305] width 127 height 13
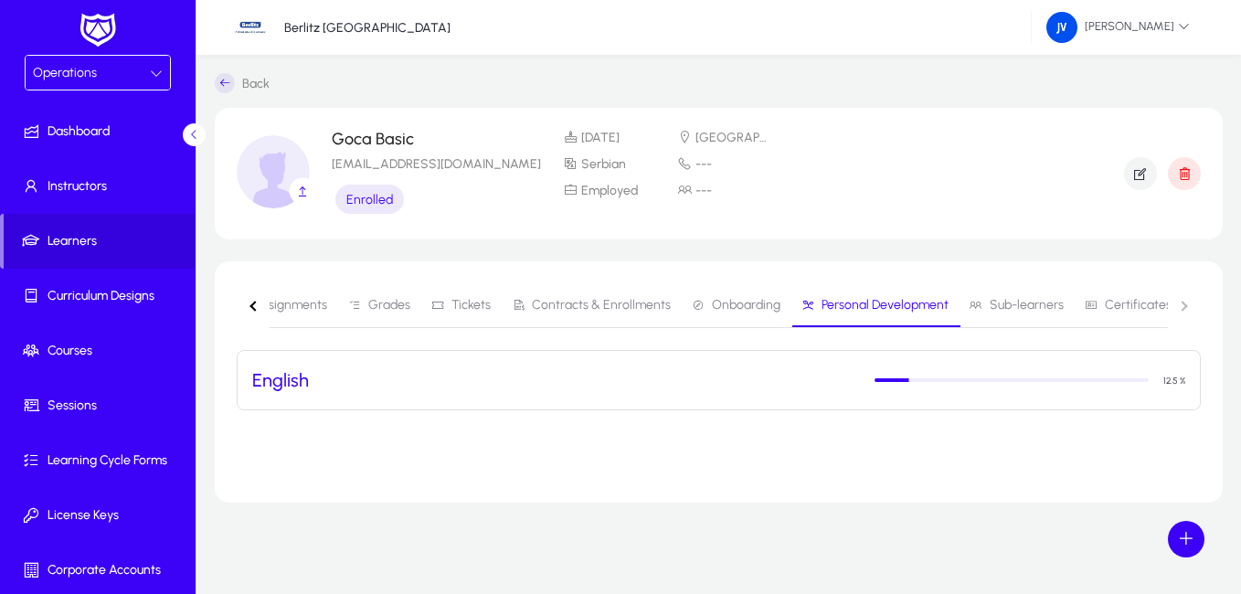
click at [284, 384] on h3 "English" at bounding box center [280, 380] width 57 height 22
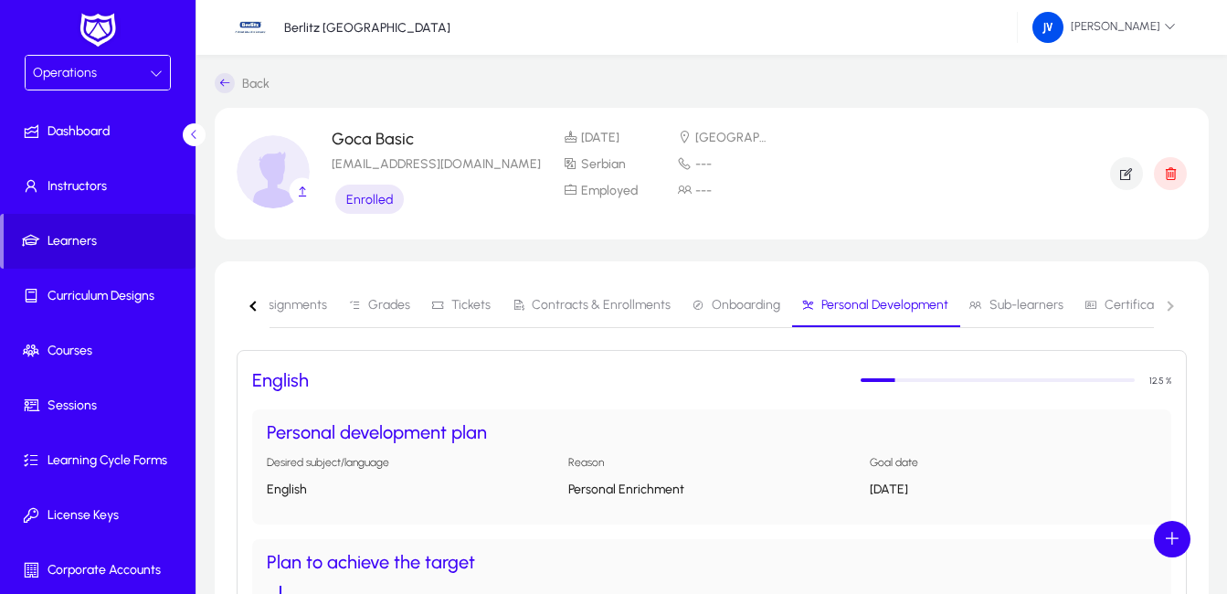
click at [1003, 300] on span "Sub-learners" at bounding box center [1027, 305] width 74 height 13
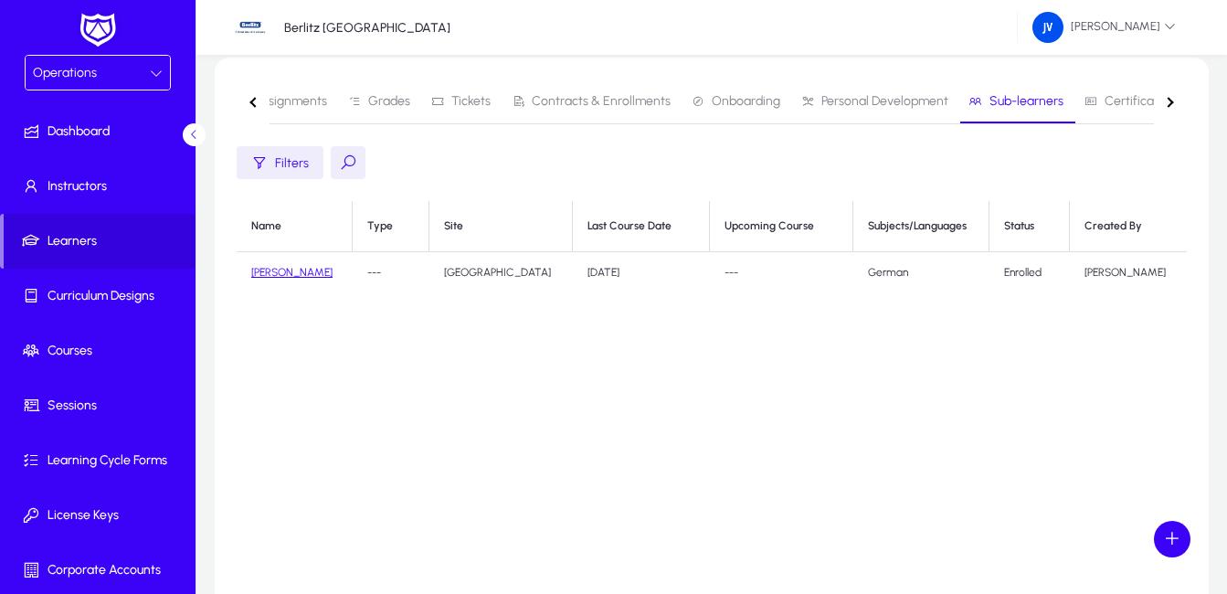
scroll to position [91, 0]
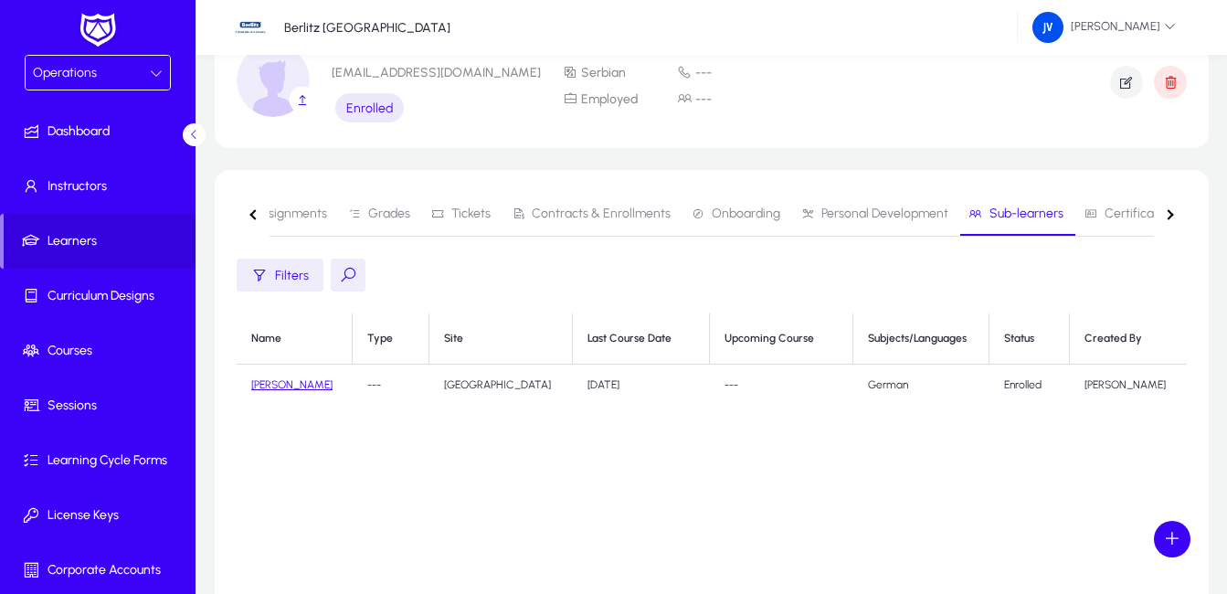
click at [1121, 209] on span "Certificates" at bounding box center [1138, 213] width 67 height 13
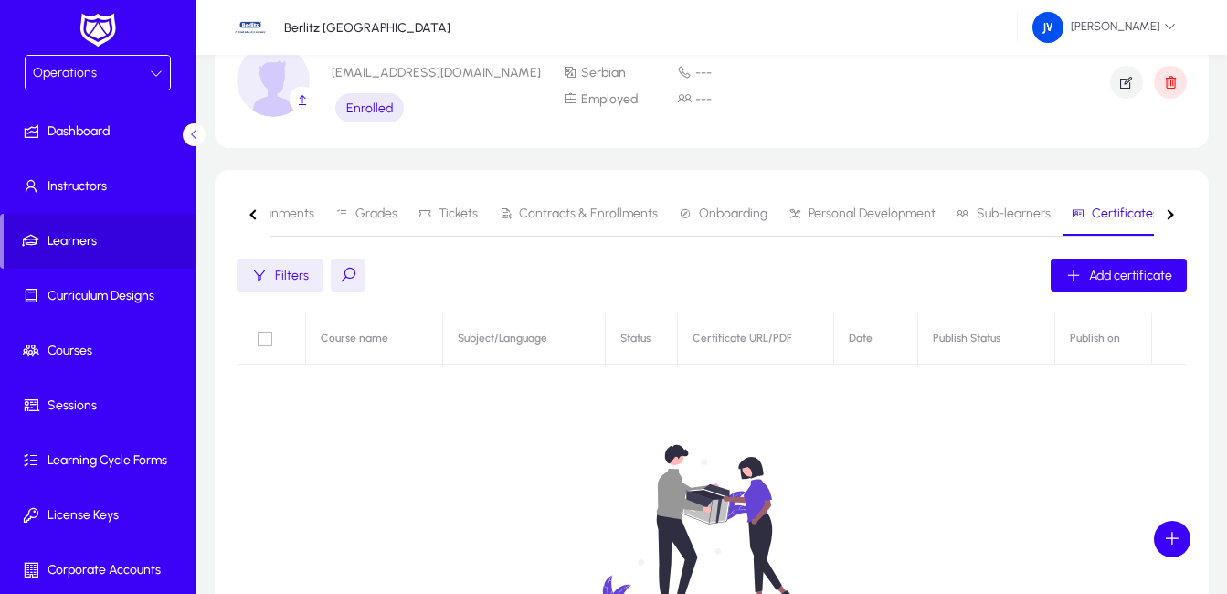
click at [978, 204] on span "Sub-learners" at bounding box center [1004, 214] width 94 height 44
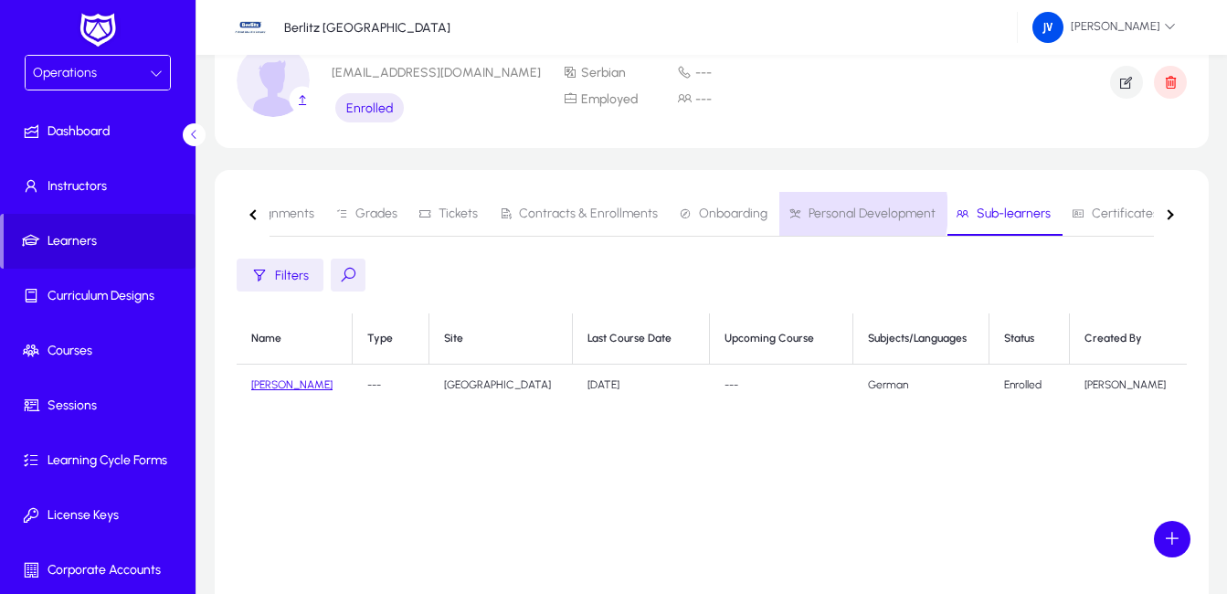
click at [817, 211] on span "Personal Development" at bounding box center [872, 213] width 127 height 13
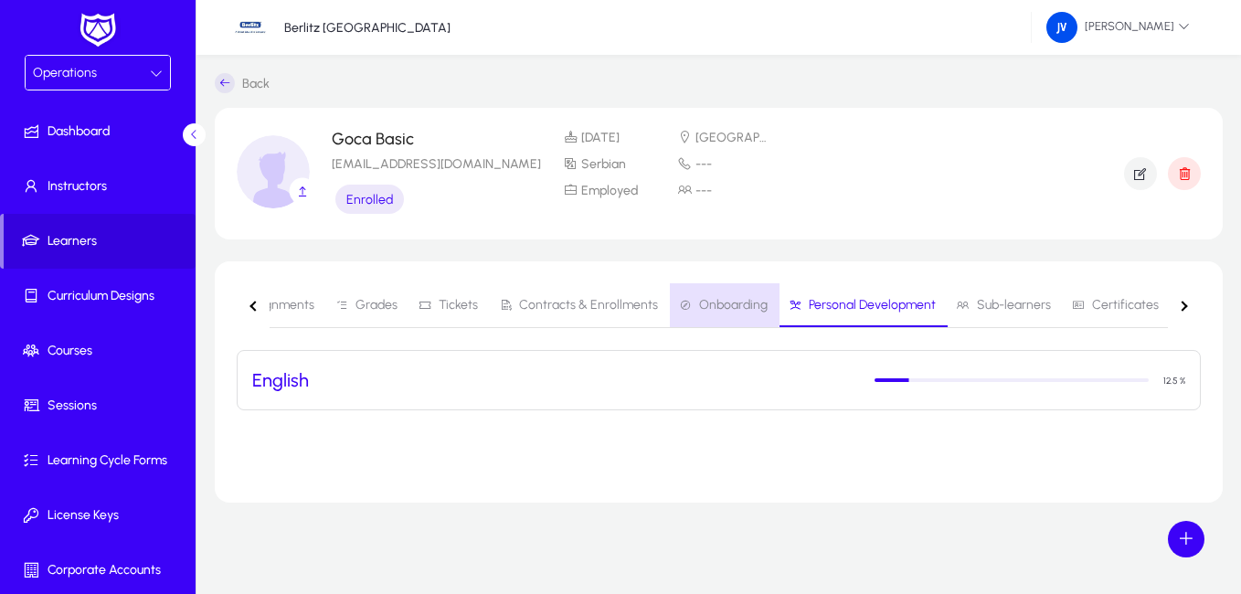
click at [712, 300] on span "Onboarding" at bounding box center [733, 305] width 69 height 13
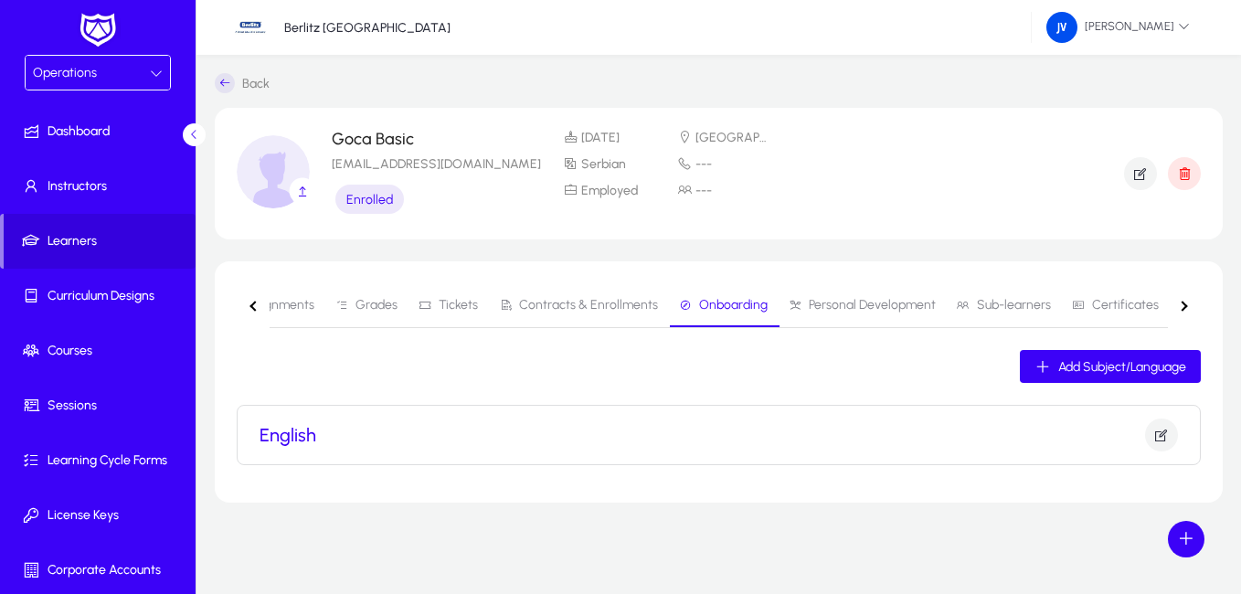
click at [595, 307] on span "Contracts & Enrollments" at bounding box center [588, 305] width 139 height 13
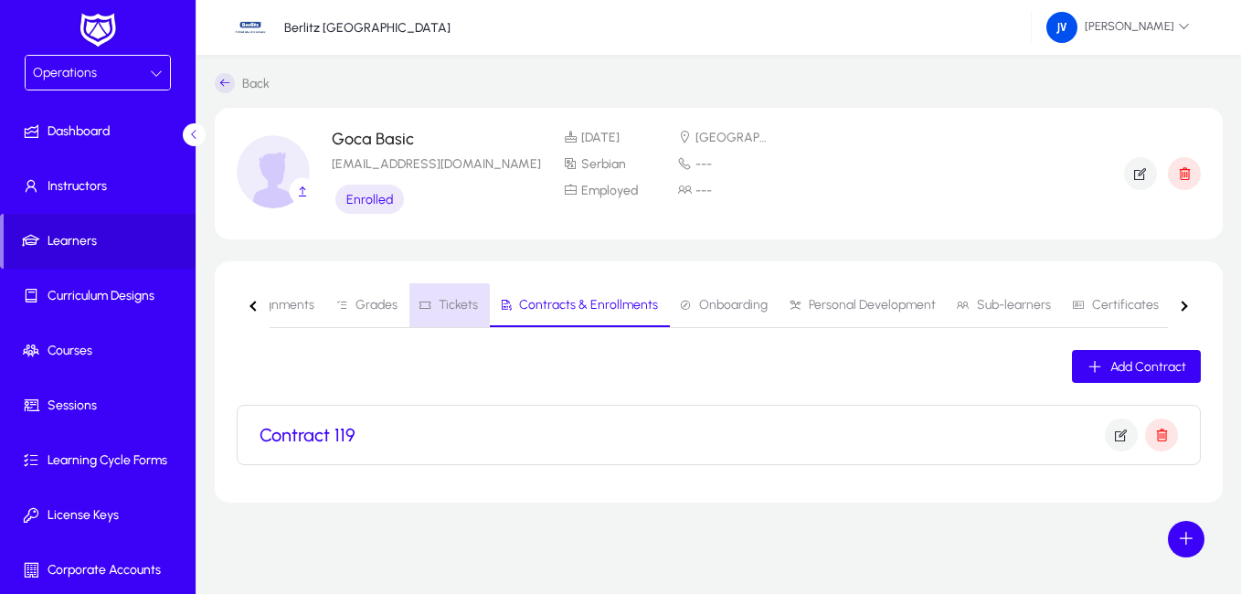
click at [443, 305] on span "Tickets" at bounding box center [458, 305] width 39 height 13
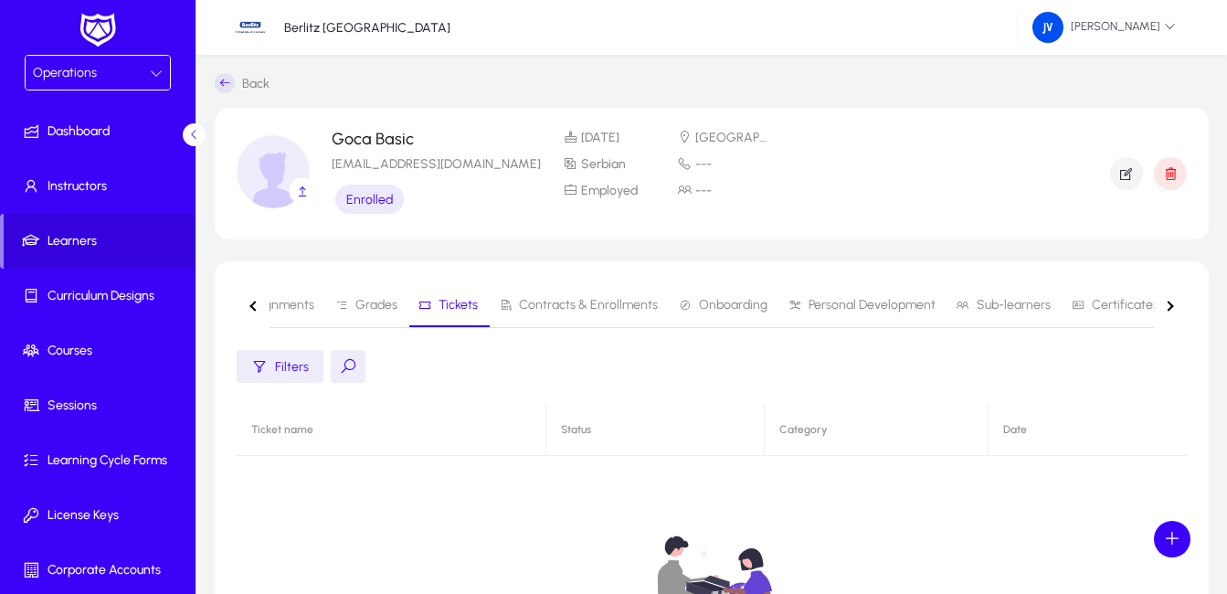
click at [370, 296] on span "Grades" at bounding box center [366, 305] width 62 height 44
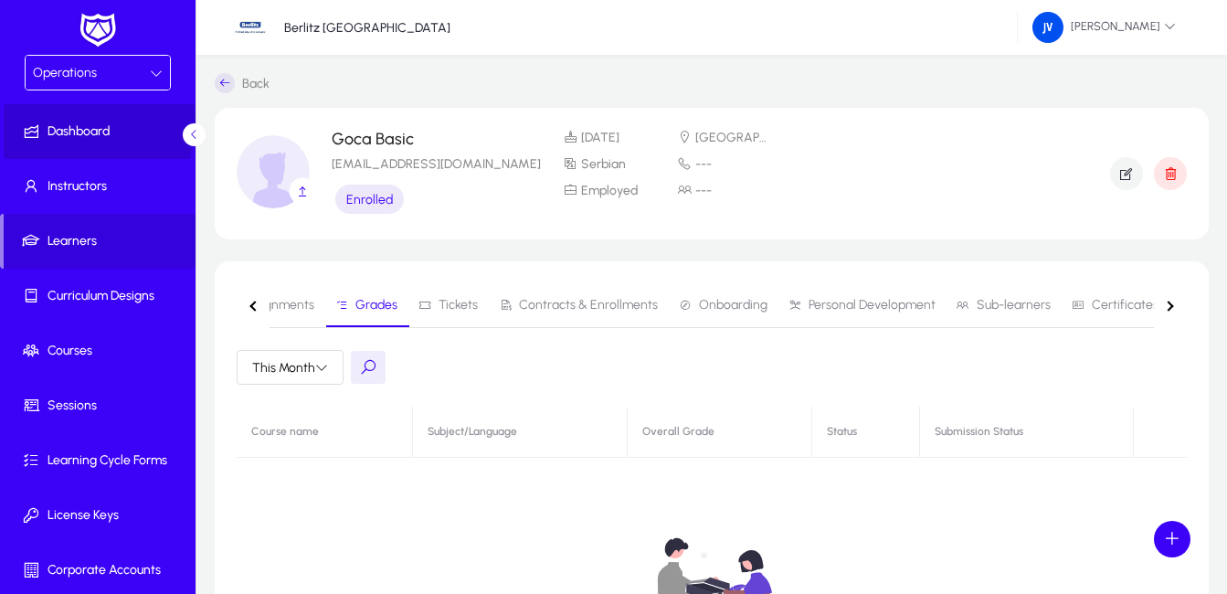
click at [72, 122] on span at bounding box center [102, 132] width 196 height 44
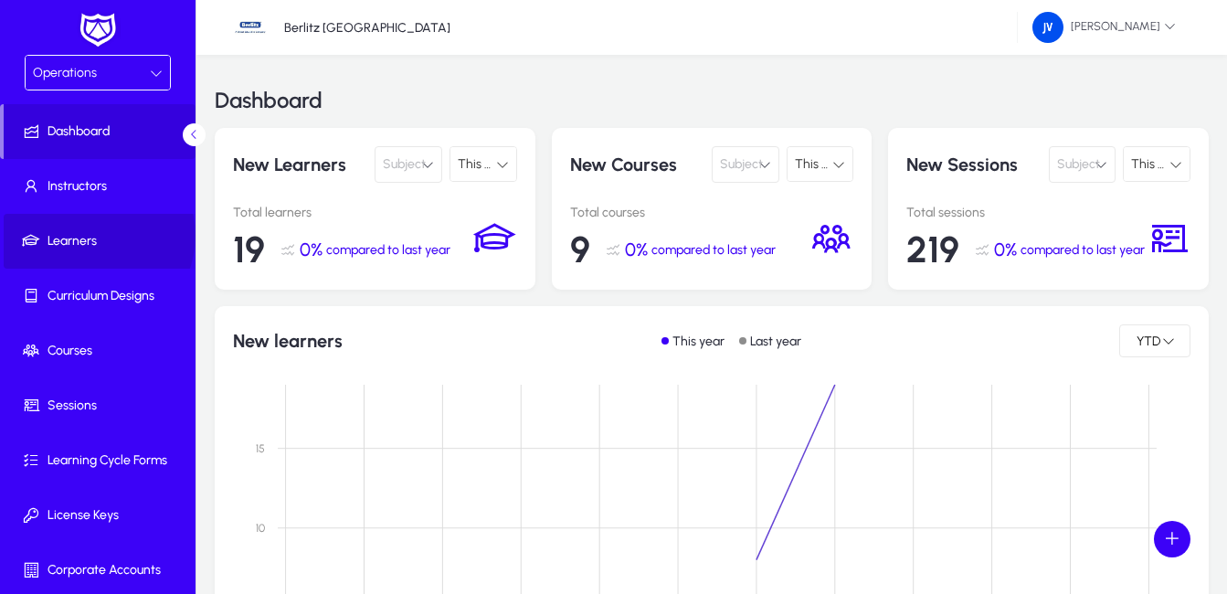
click at [96, 236] on span "Learners" at bounding box center [102, 241] width 196 height 18
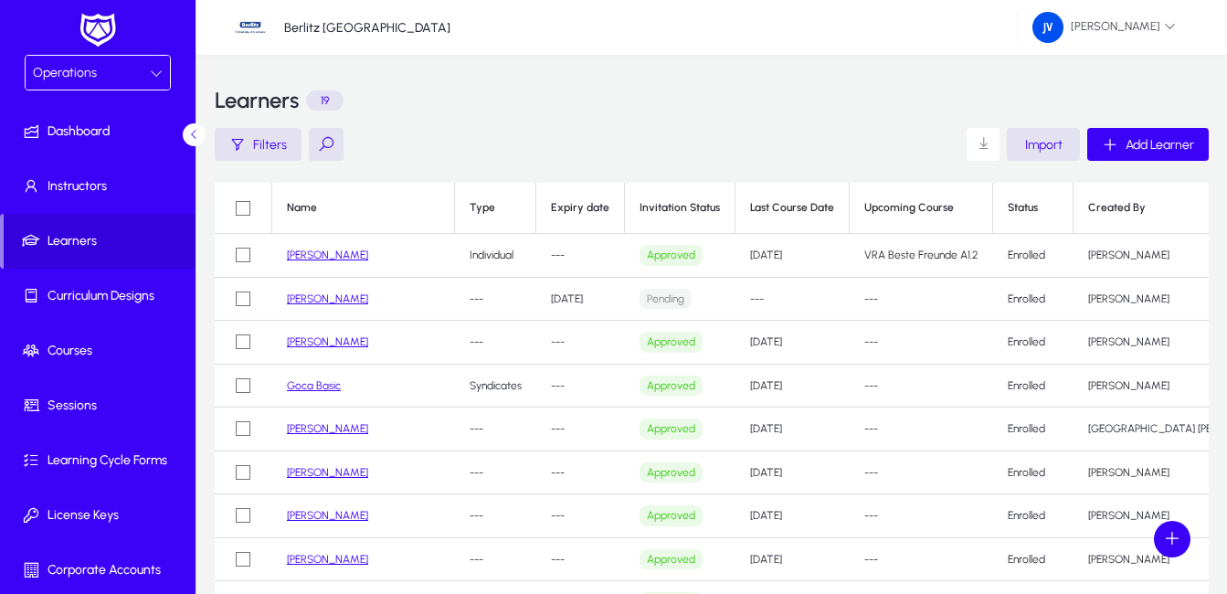
click at [323, 258] on link "[PERSON_NAME]" at bounding box center [327, 255] width 81 height 13
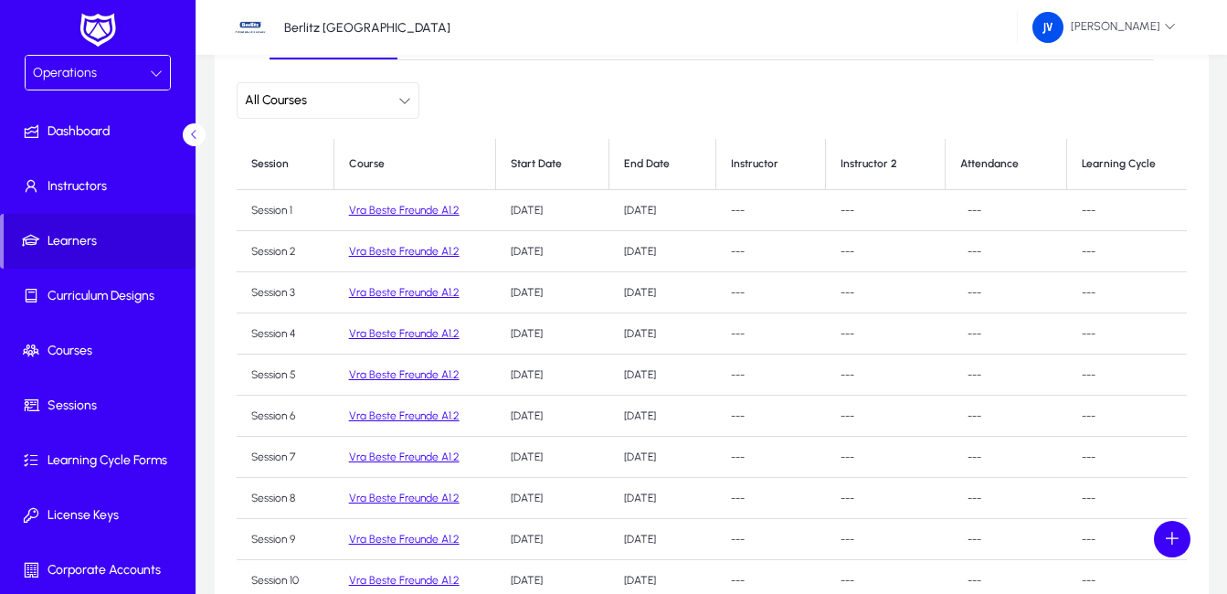
scroll to position [274, 0]
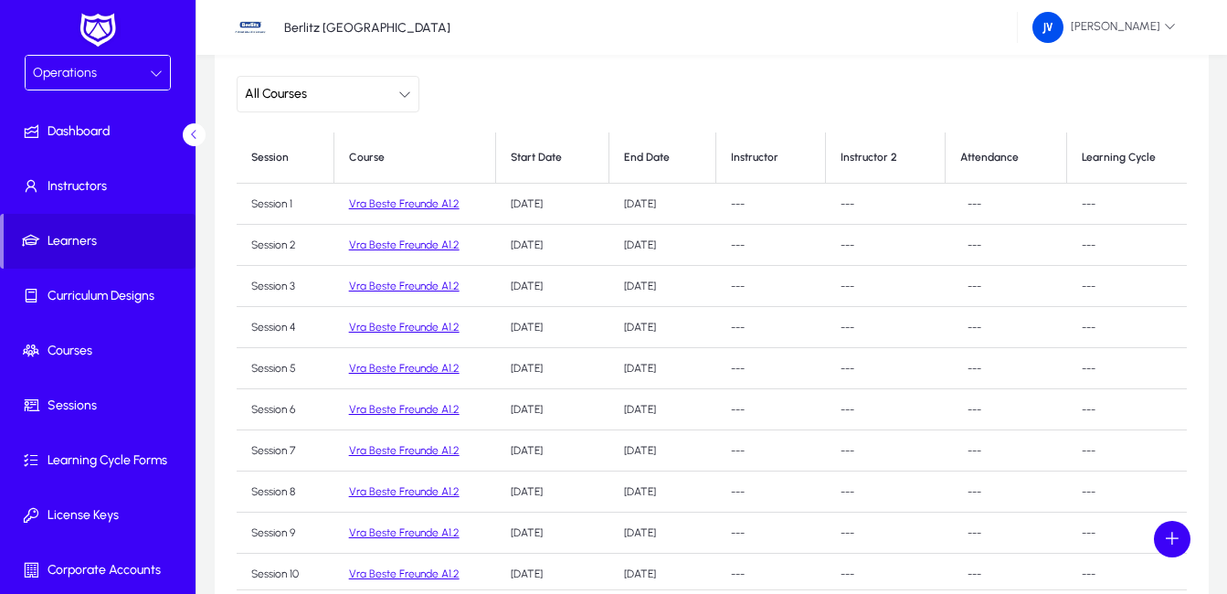
click at [424, 202] on link "Vra Beste Freunde A1.2" at bounding box center [404, 203] width 111 height 13
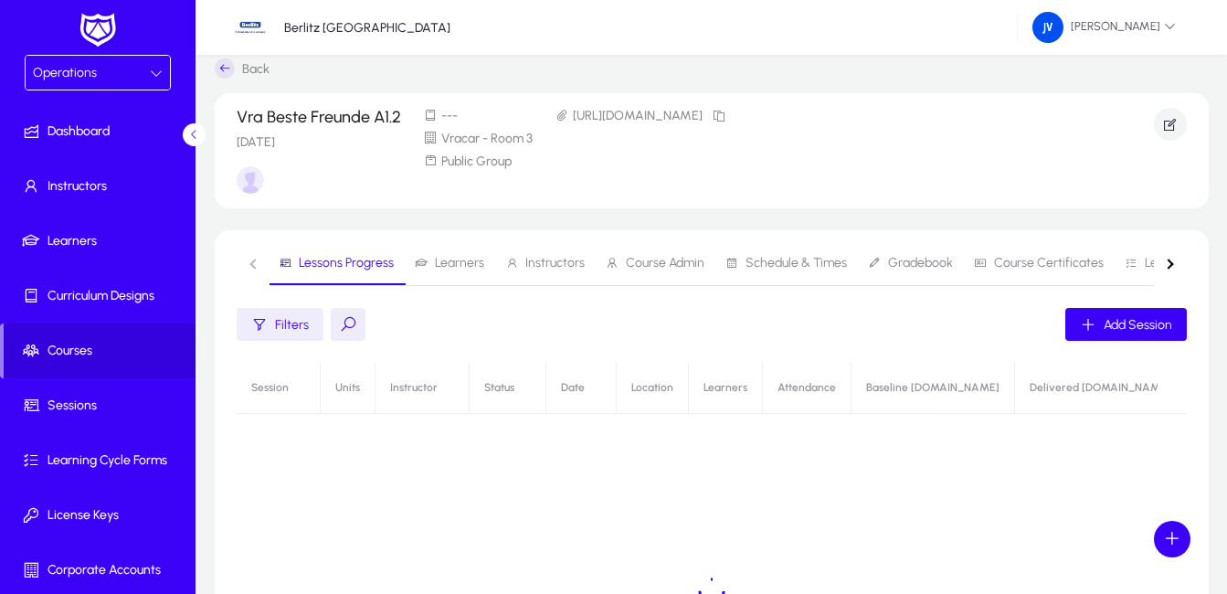
scroll to position [274, 0]
